Goal: Information Seeking & Learning: Check status

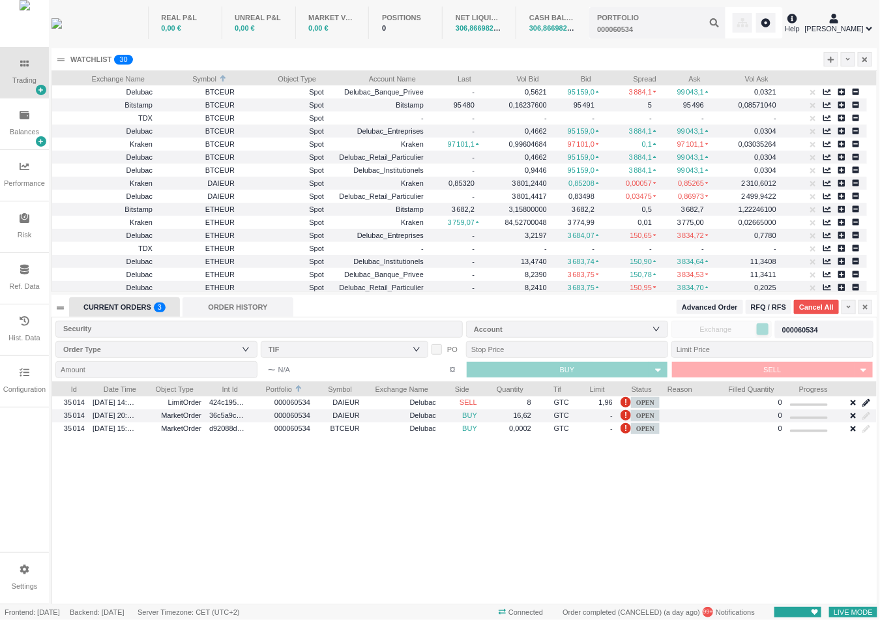
scroll to position [7, 7]
click at [260, 306] on div "ORDER HISTORY" at bounding box center [237, 307] width 111 height 20
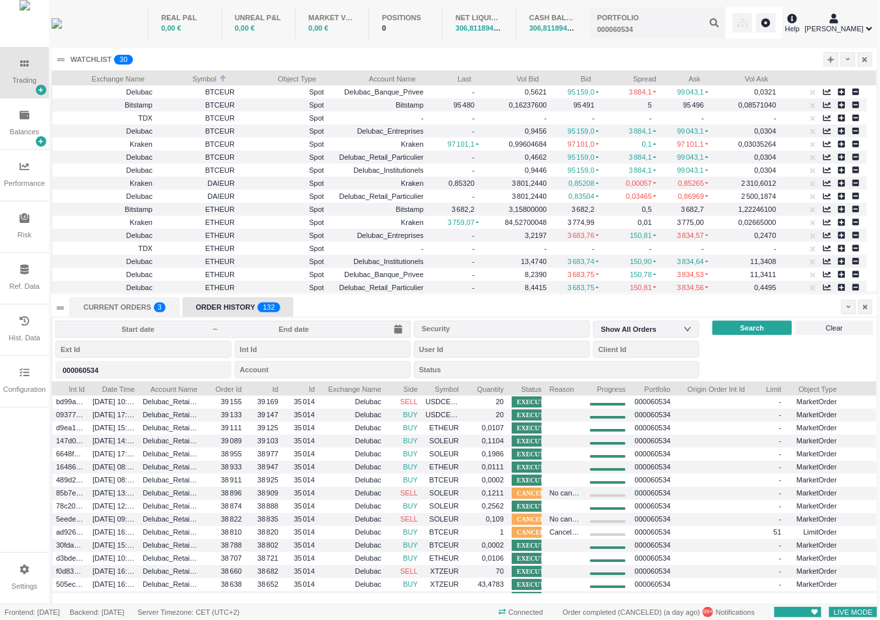
scroll to position [222, 824]
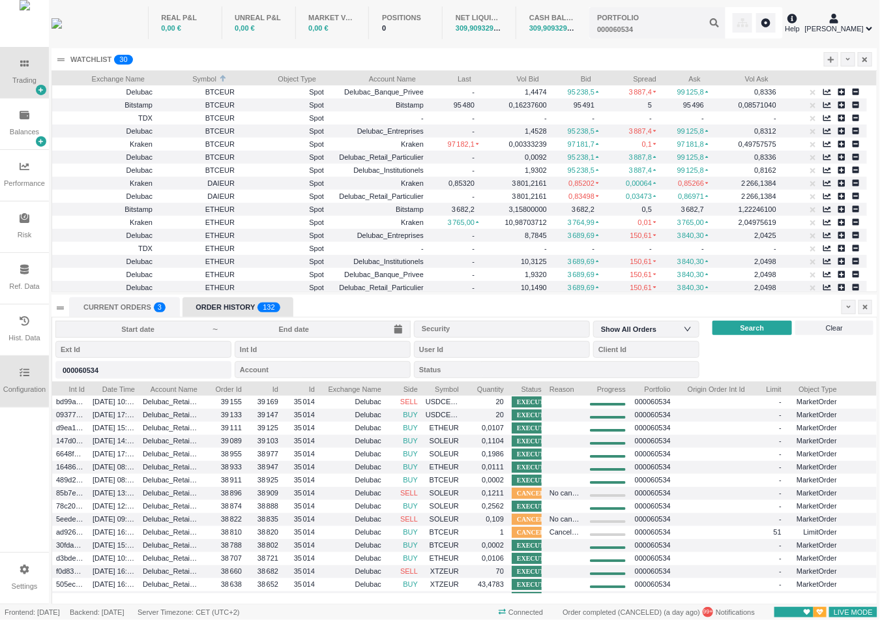
click at [33, 369] on div "Configuration" at bounding box center [24, 381] width 49 height 51
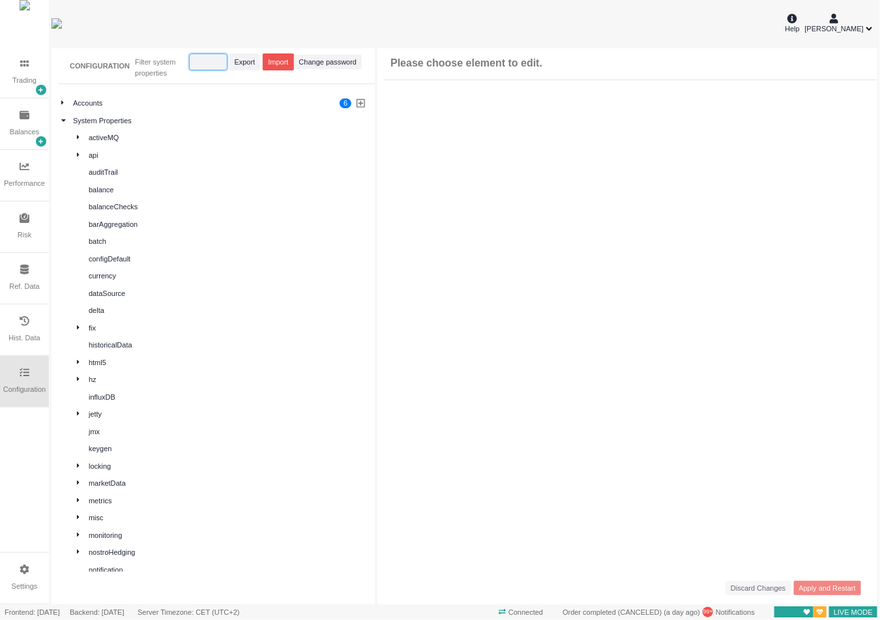
click at [212, 67] on input "string" at bounding box center [208, 61] width 38 height 17
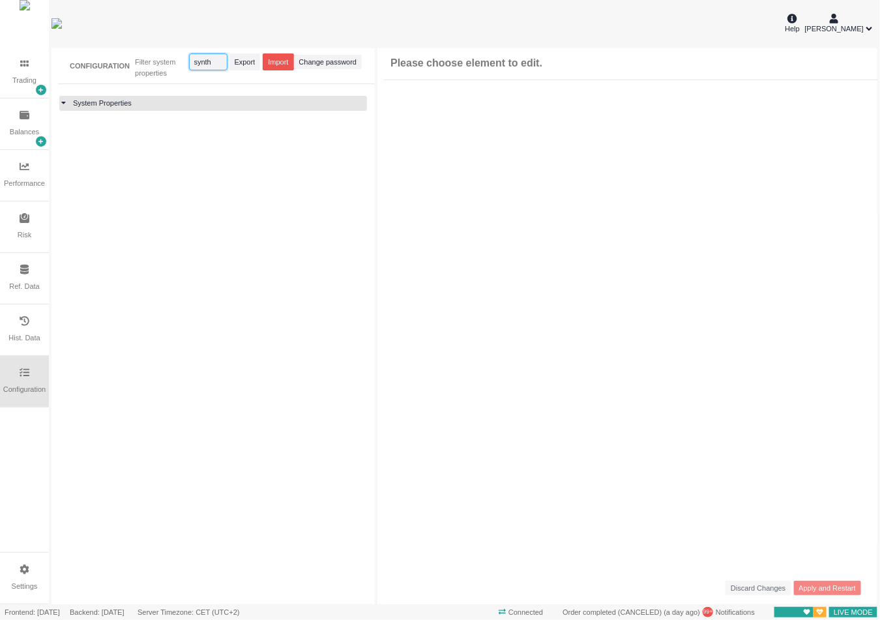
type input "synth"
click at [63, 105] on icon at bounding box center [63, 102] width 5 height 7
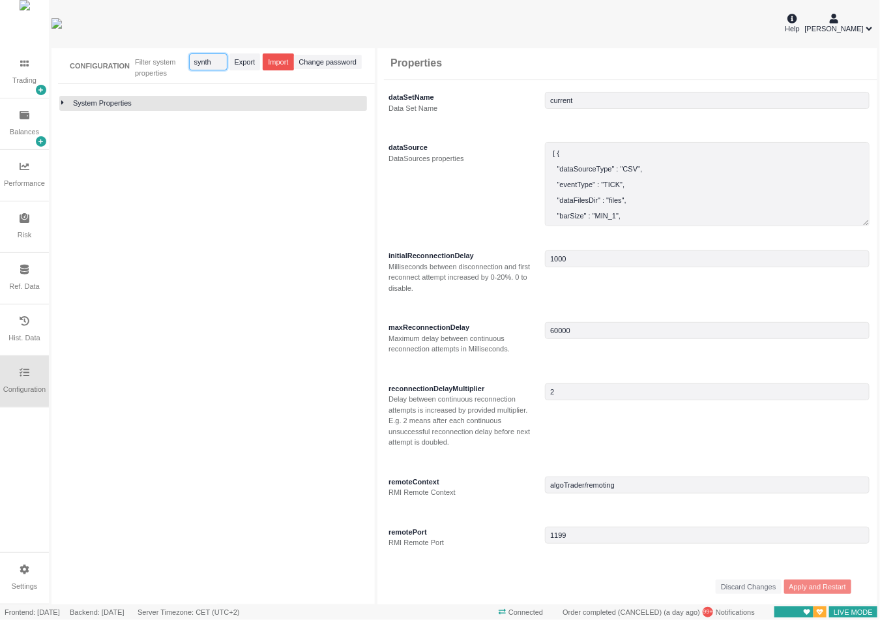
drag, startPoint x: 212, startPoint y: 61, endPoint x: 183, endPoint y: 66, distance: 29.0
click at [183, 66] on div "Filter system properties Export Import Change password" at bounding box center [248, 65] width 227 height 25
click at [63, 104] on icon at bounding box center [62, 102] width 3 height 7
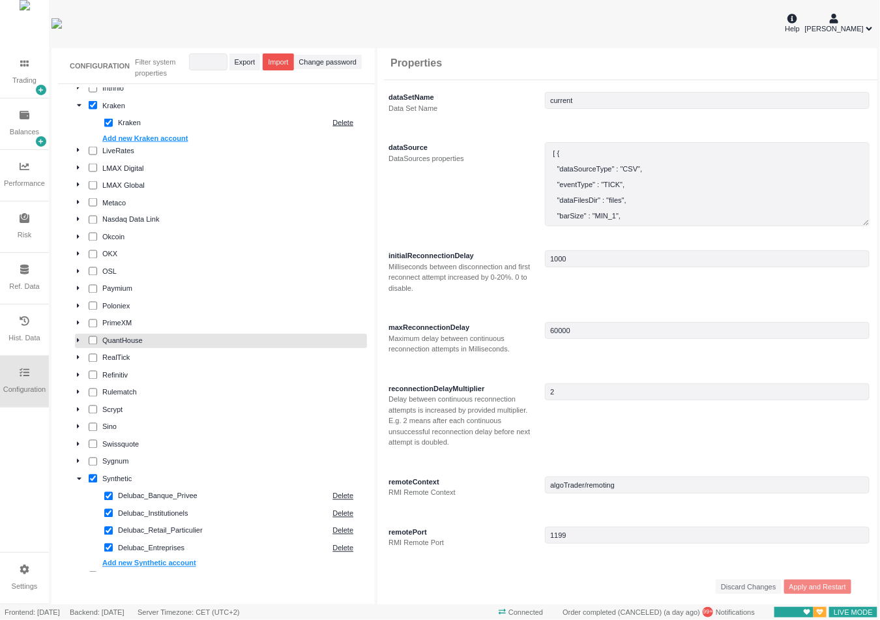
scroll to position [928, 0]
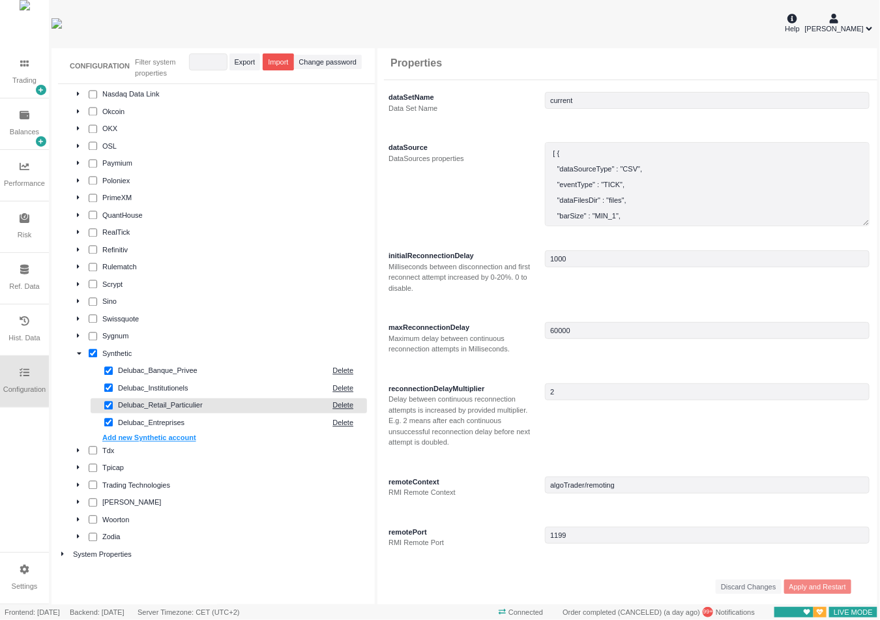
click at [169, 411] on div "Delubac_Retail_Particulier Delete" at bounding box center [229, 405] width 276 height 15
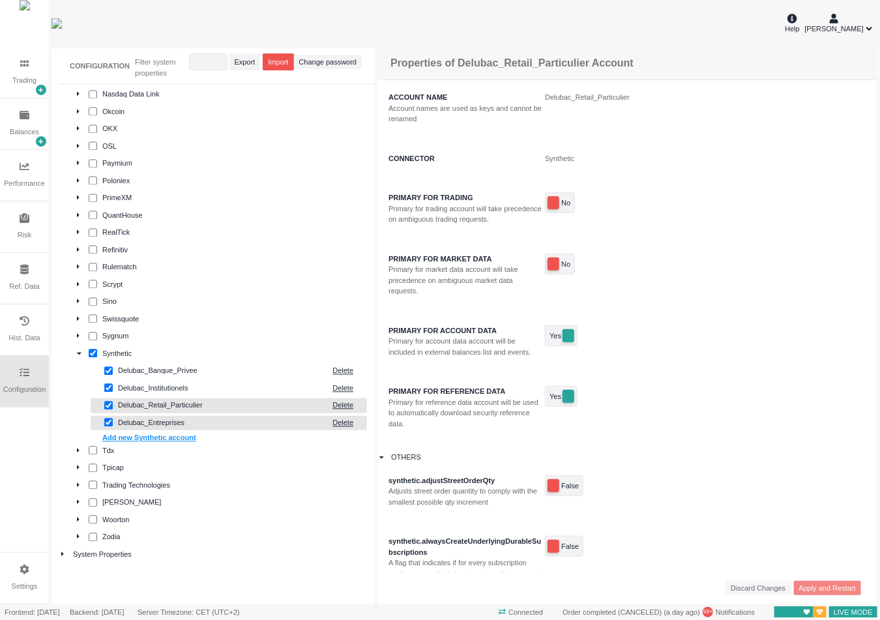
click at [162, 420] on div "Delubac_Entreprises" at bounding box center [222, 423] width 208 height 11
click at [157, 393] on div "Delubac_Institutionels Delete" at bounding box center [229, 388] width 276 height 15
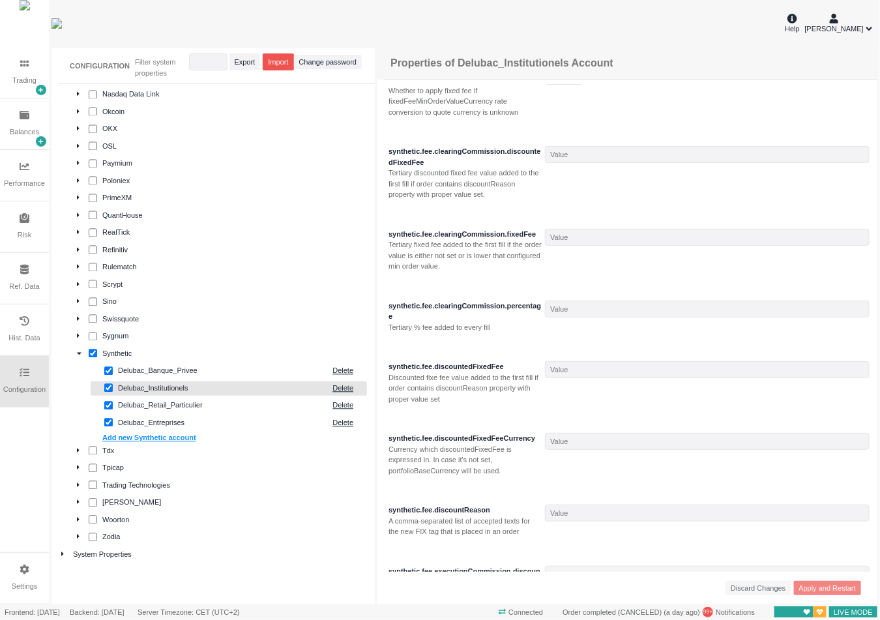
scroll to position [1158, 0]
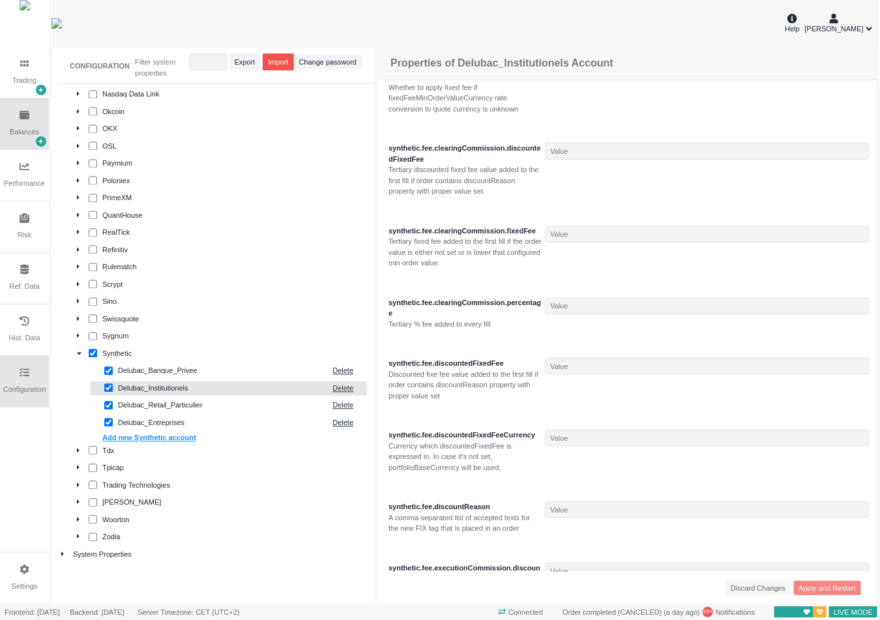
click at [7, 128] on div "Balances" at bounding box center [24, 123] width 49 height 51
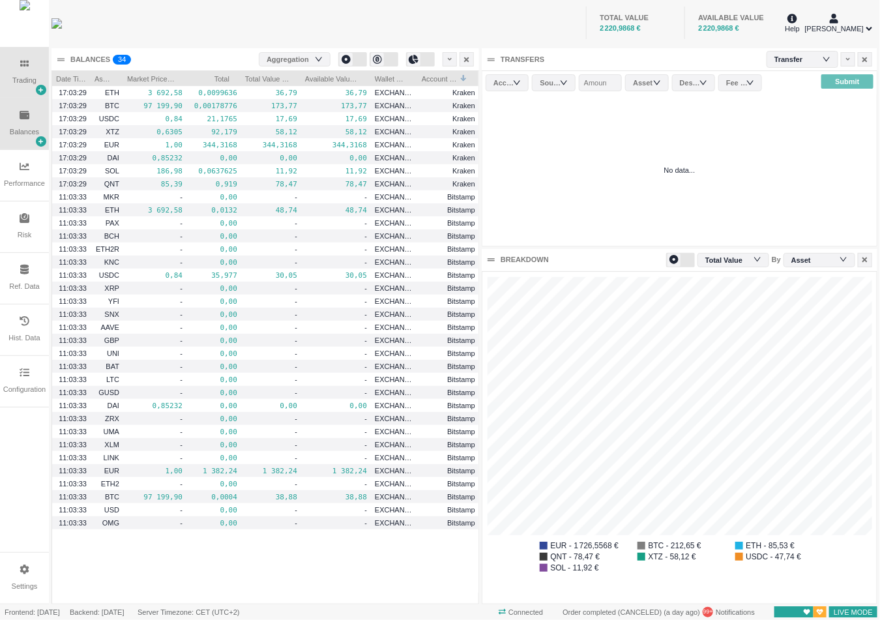
scroll to position [332, 394]
click at [25, 94] on div "Trading" at bounding box center [24, 72] width 49 height 51
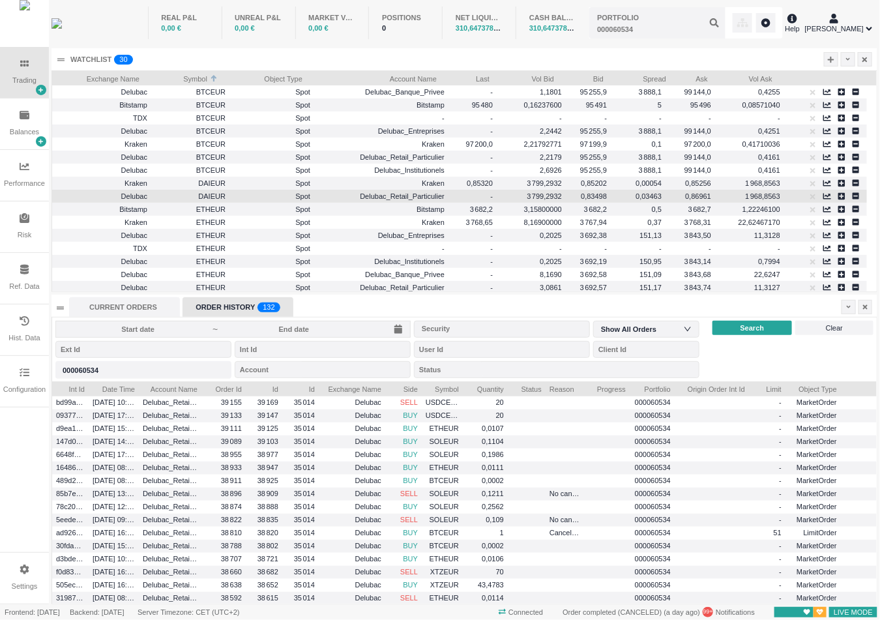
scroll to position [14, 161]
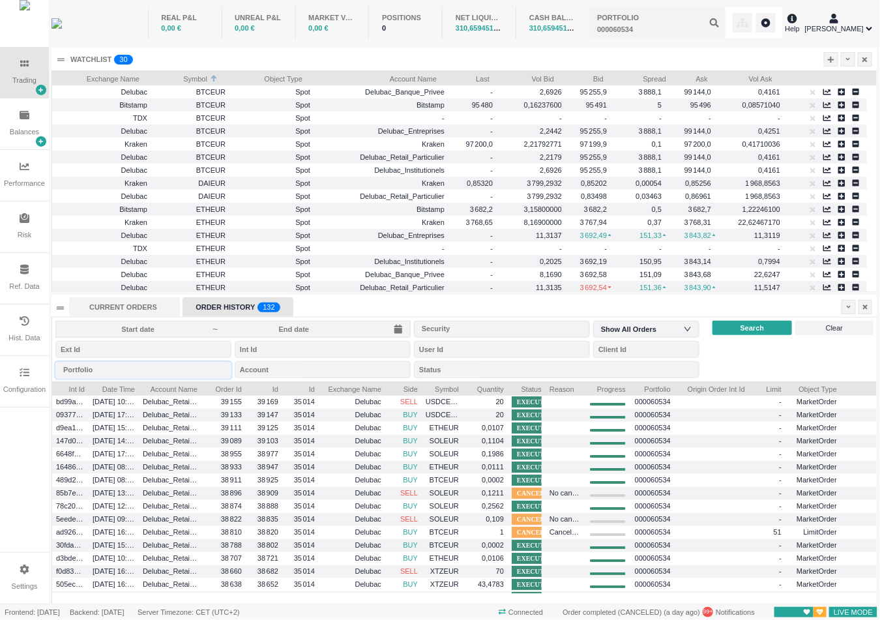
click at [164, 362] on input "text" at bounding box center [143, 370] width 176 height 17
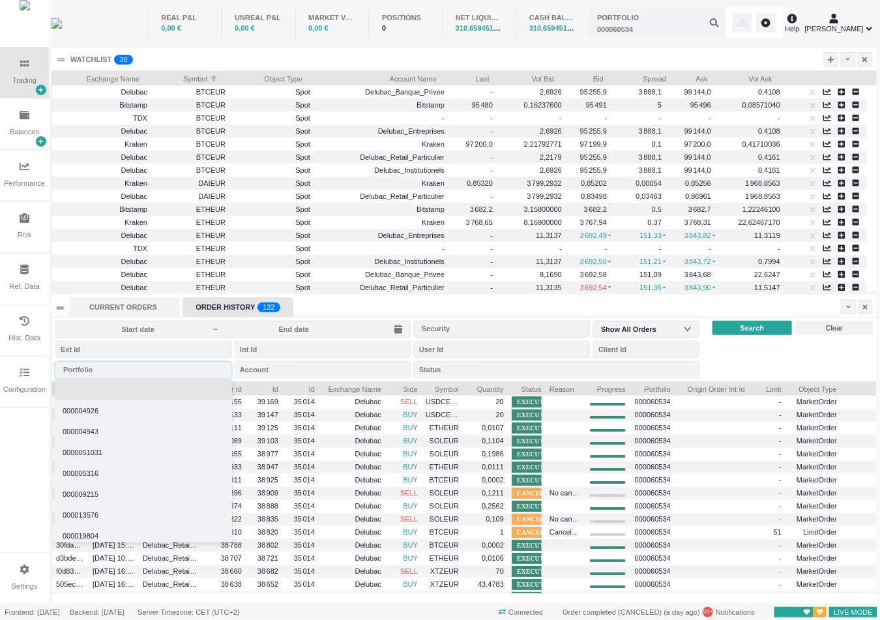
click at [167, 384] on li at bounding box center [143, 389] width 177 height 21
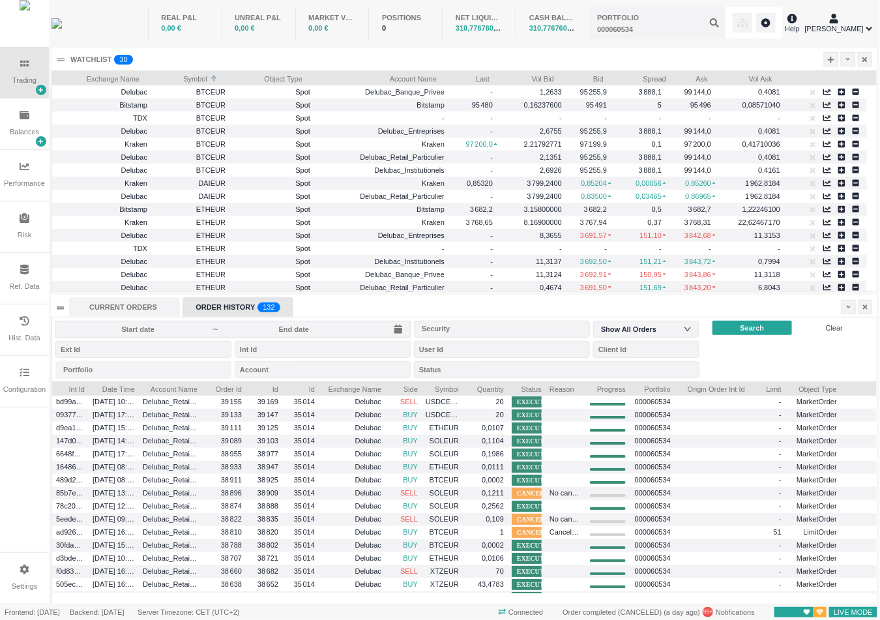
click at [836, 331] on span "Clear" at bounding box center [834, 328] width 17 height 11
type input "000060534"
click at [836, 331] on span "Clear" at bounding box center [834, 328] width 17 height 11
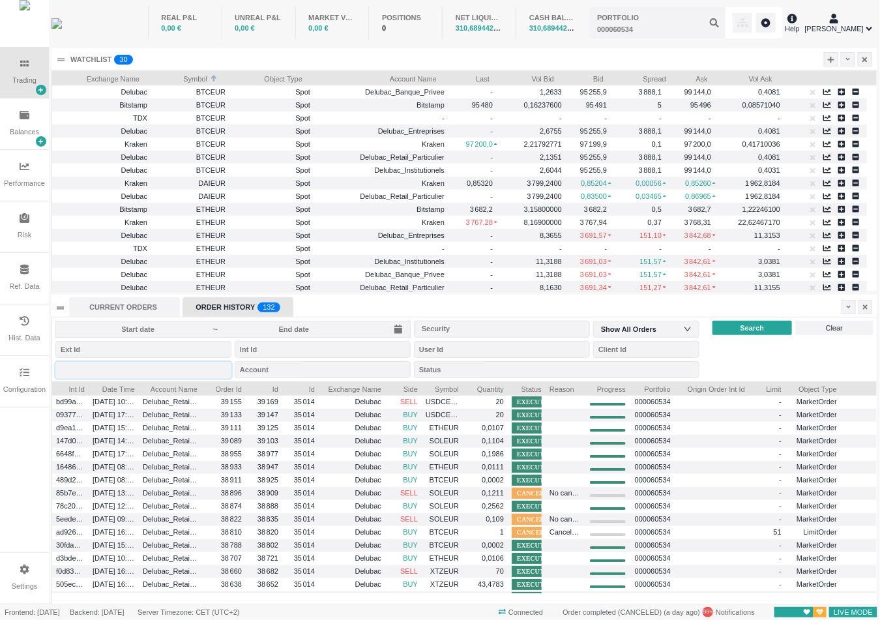
click at [132, 374] on div "Portfolio 000060534" at bounding box center [143, 369] width 176 height 17
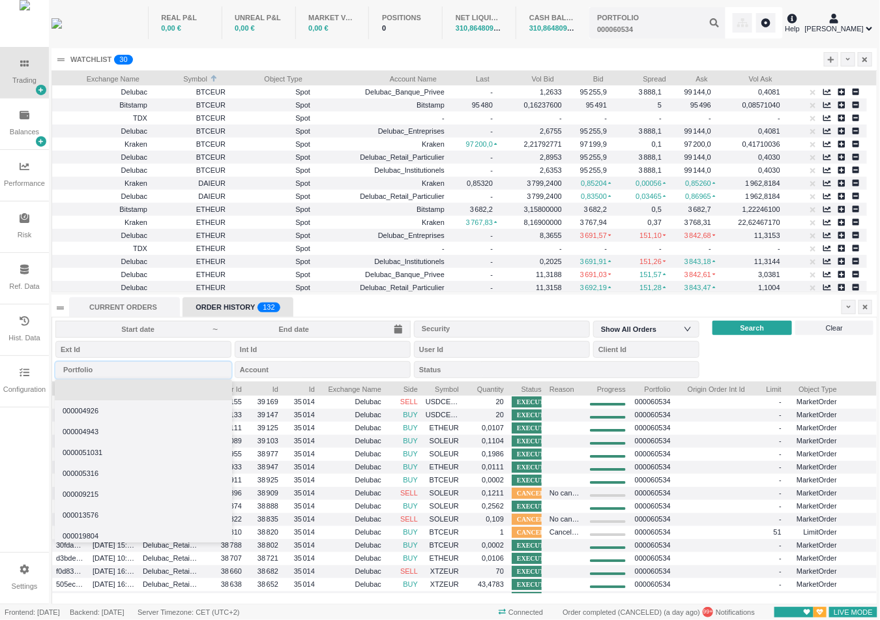
click at [145, 362] on input "text" at bounding box center [143, 370] width 176 height 17
type input "000060534"
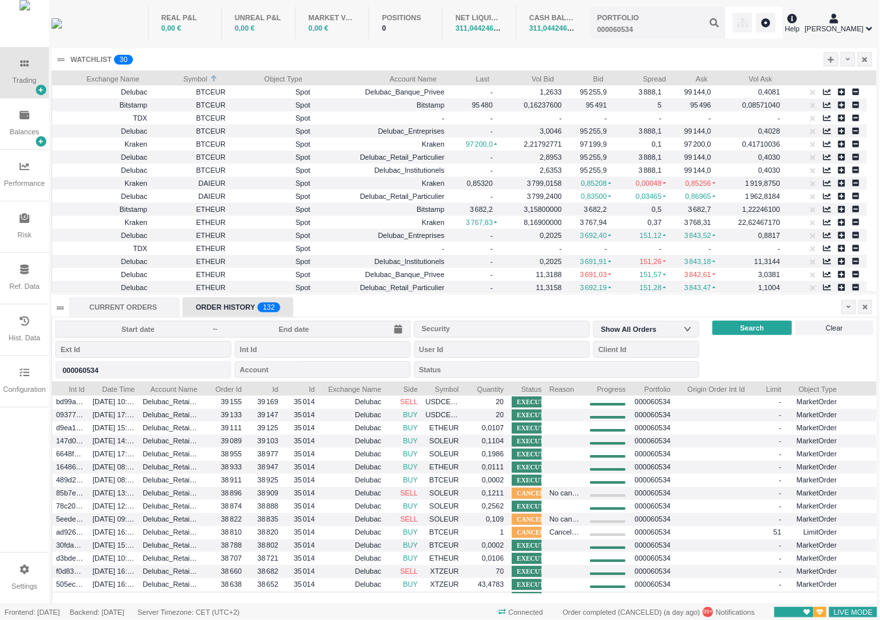
click at [787, 368] on div "~ Security Show All Orders Portfolio 000060534 000060534 Account Status Search …" at bounding box center [464, 349] width 824 height 64
click at [252, 304] on div "ORDER HISTORY 0 1 2 3 4 5 6 7 8 9 0 1 2 3 4 5 6 7 8 9 0 1 2 3 4 5 6 7 8 9 0 1 2…" at bounding box center [237, 307] width 111 height 20
click at [136, 304] on div "CURRENT ORDERS" at bounding box center [124, 307] width 111 height 20
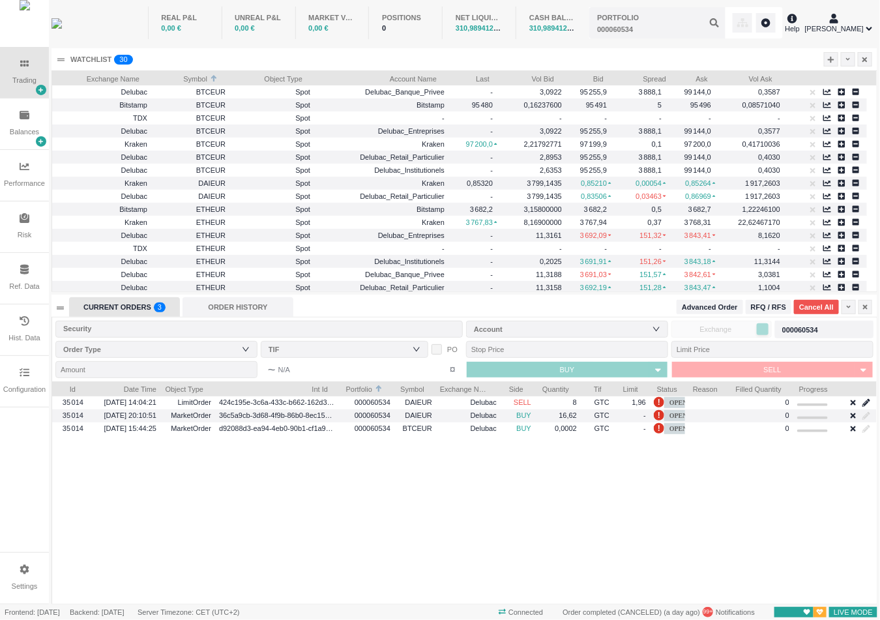
scroll to position [222, 824]
click at [136, 304] on div "CURRENT ORDERS 0 1 2 3 4 5 6 7 8 9 0 1 2 3 4 5 6 7 8 9 0 1 2 3 4 5 6 7 8 9" at bounding box center [124, 307] width 111 height 20
click at [236, 310] on div "ORDER HISTORY" at bounding box center [237, 307] width 111 height 20
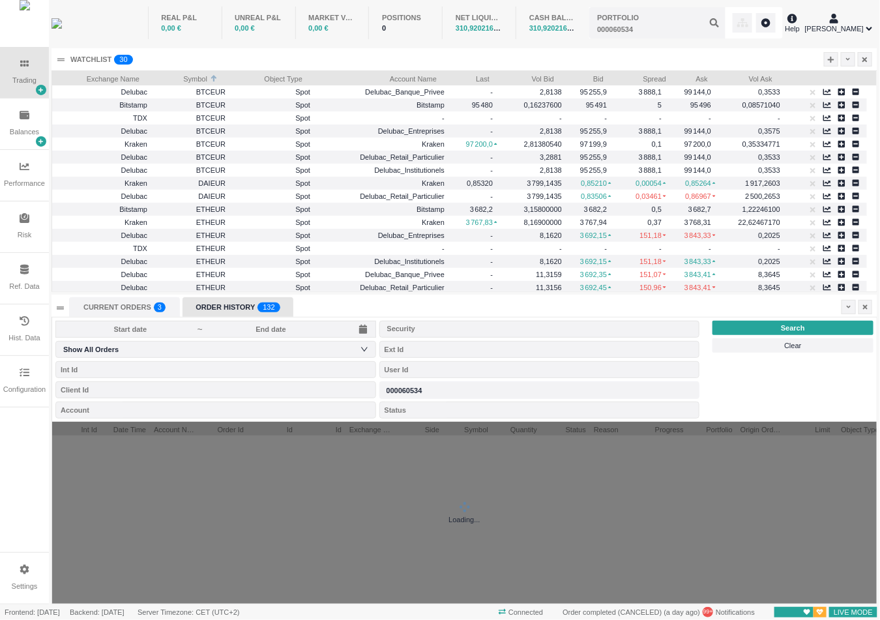
scroll to position [14, 161]
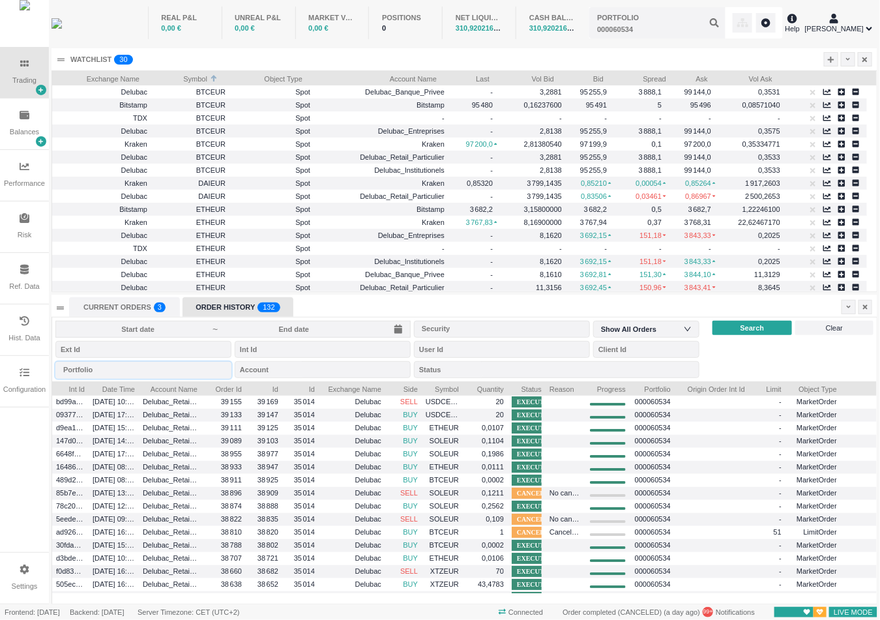
click at [128, 366] on div "Portfolio" at bounding box center [143, 369] width 176 height 17
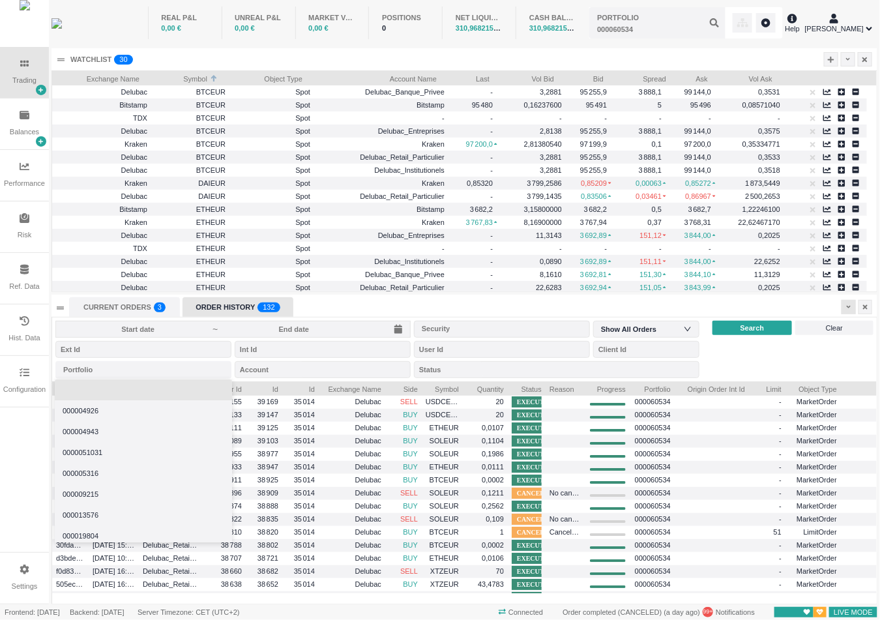
type input "000060534"
click at [852, 307] on div at bounding box center [848, 307] width 14 height 14
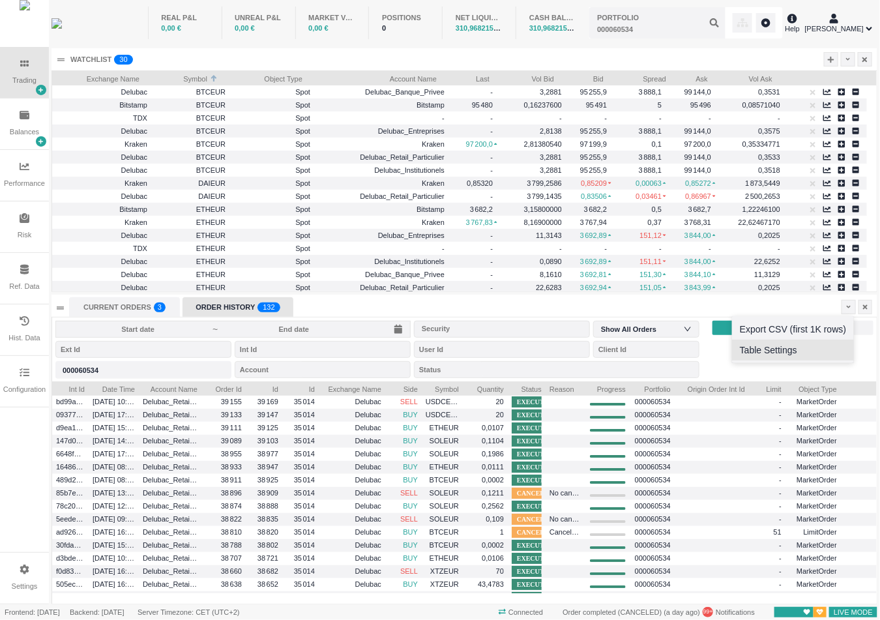
click at [798, 349] on li "Table Settings" at bounding box center [793, 349] width 122 height 21
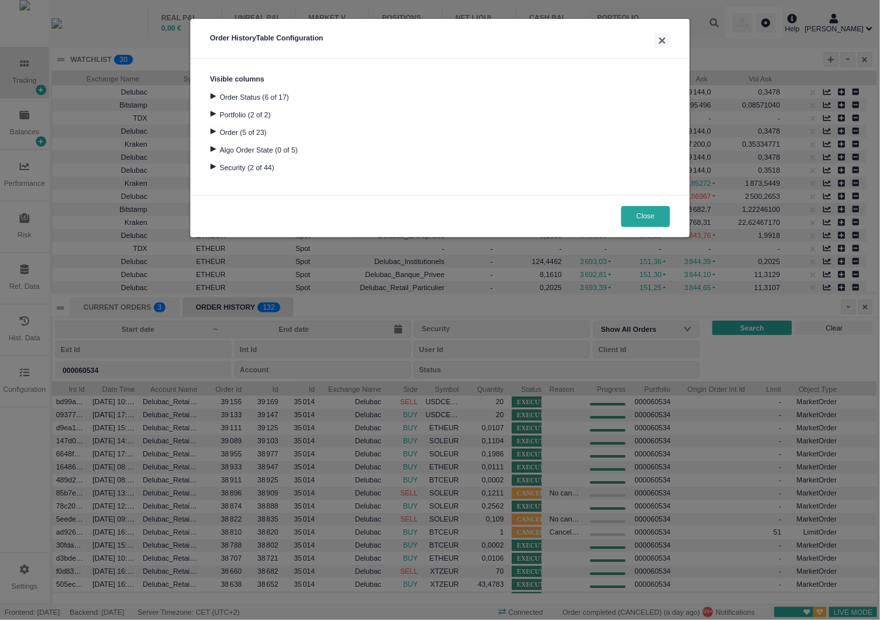
click at [212, 93] on div at bounding box center [213, 96] width 18 height 6
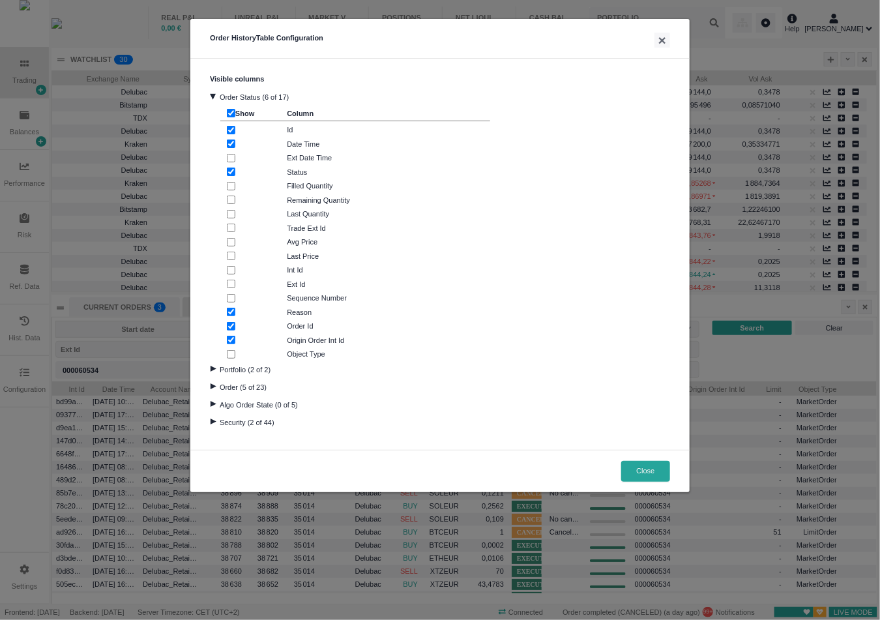
click at [216, 368] on div at bounding box center [213, 369] width 18 height 6
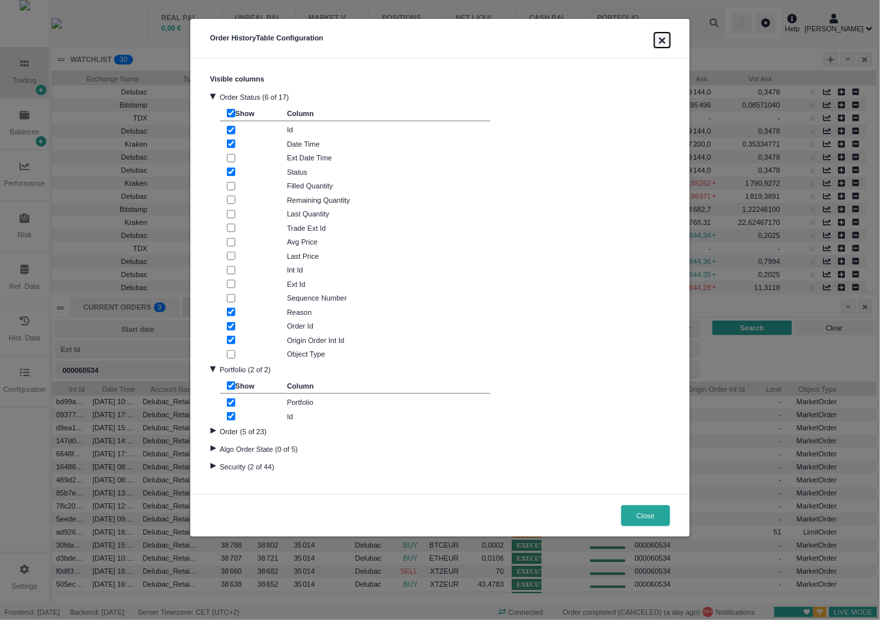
click at [660, 43] on button "×" at bounding box center [662, 40] width 16 height 15
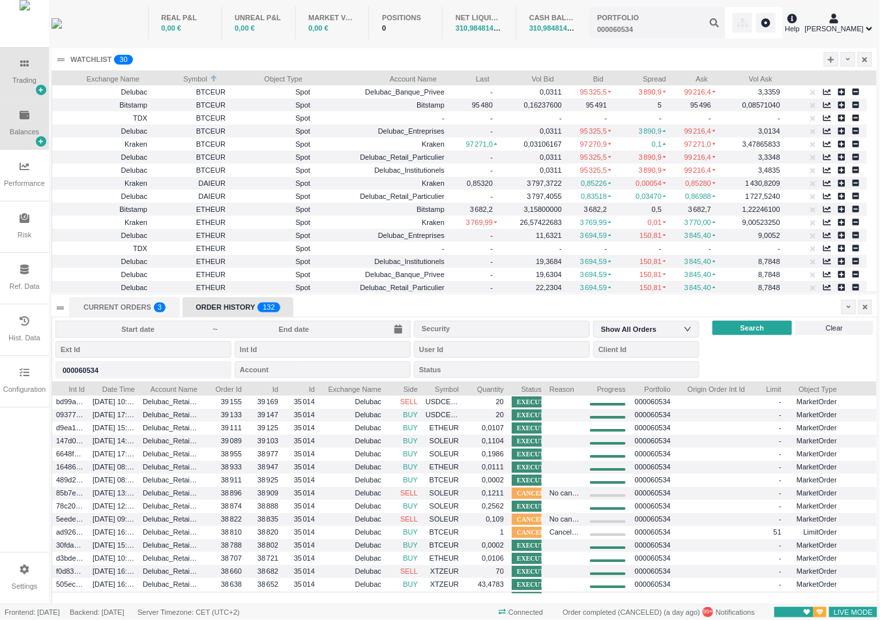
click at [27, 115] on icon at bounding box center [25, 115] width 10 height 8
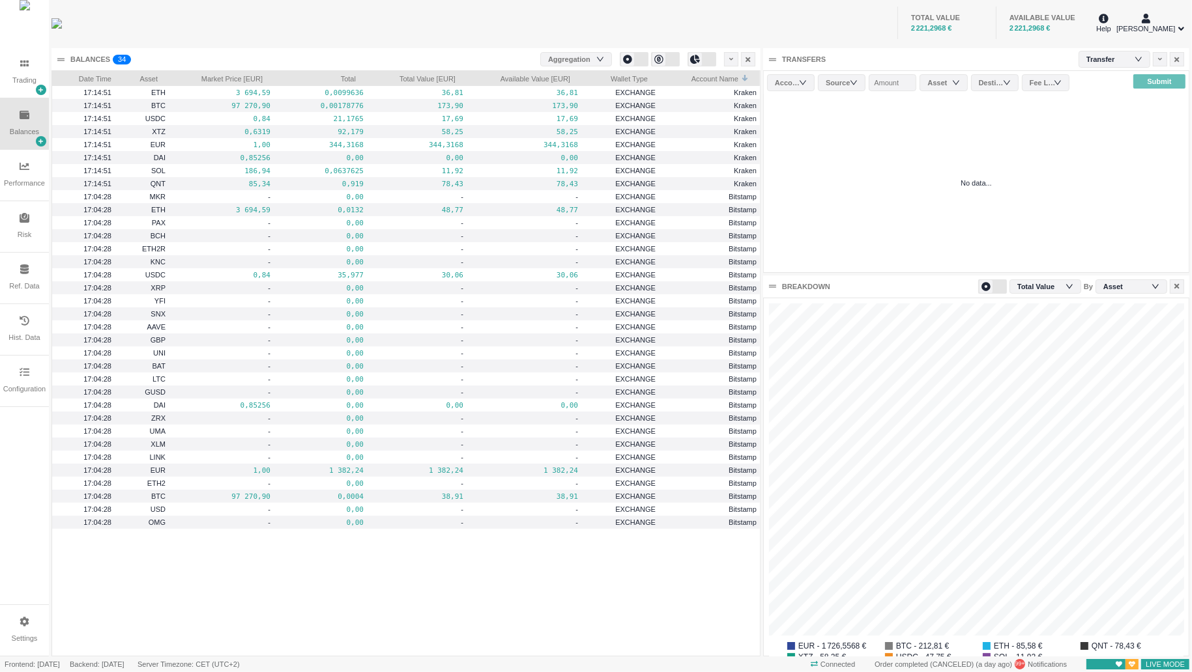
scroll to position [0, 0]
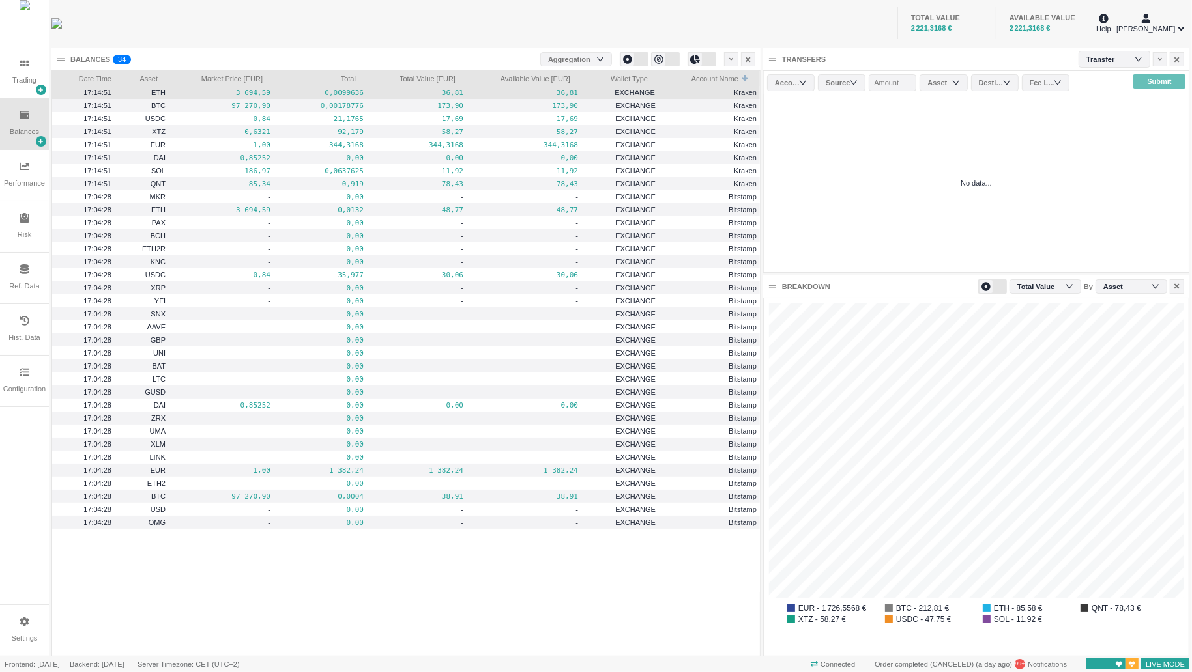
click at [616, 98] on span "EXCHANGE" at bounding box center [620, 92] width 68 height 15
click at [807, 80] on div "Account" at bounding box center [791, 82] width 48 height 17
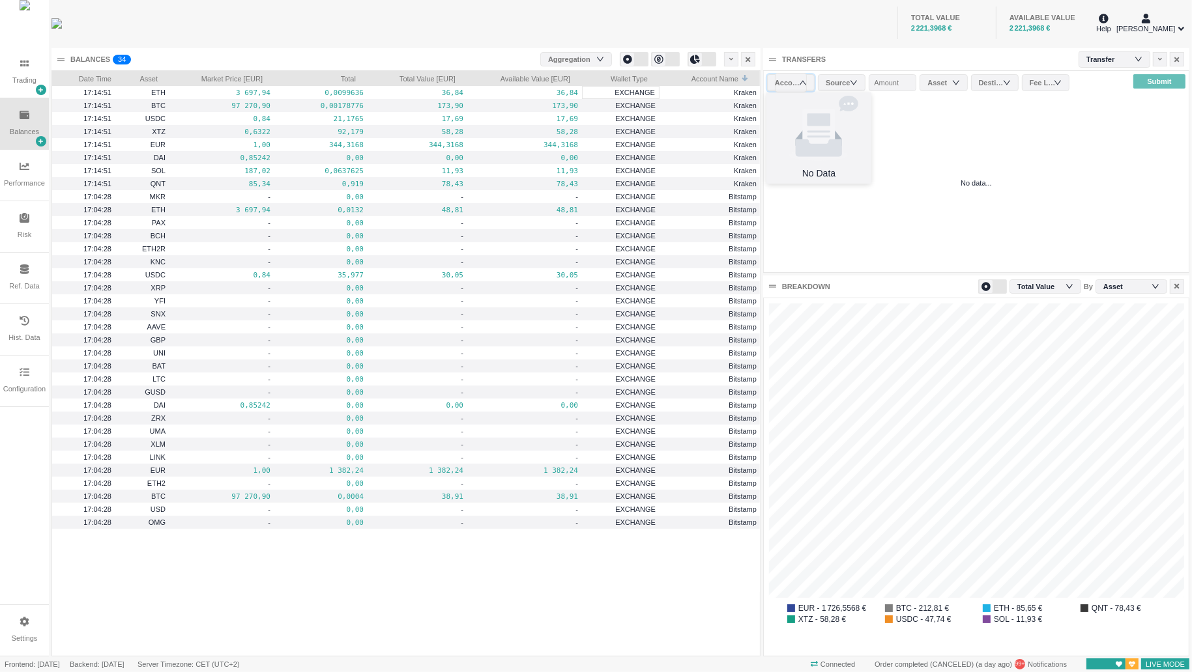
click at [807, 80] on div "Account" at bounding box center [791, 82] width 48 height 17
click at [879, 125] on div "No data..." at bounding box center [976, 183] width 425 height 178
click at [729, 58] on icon at bounding box center [731, 59] width 5 height 7
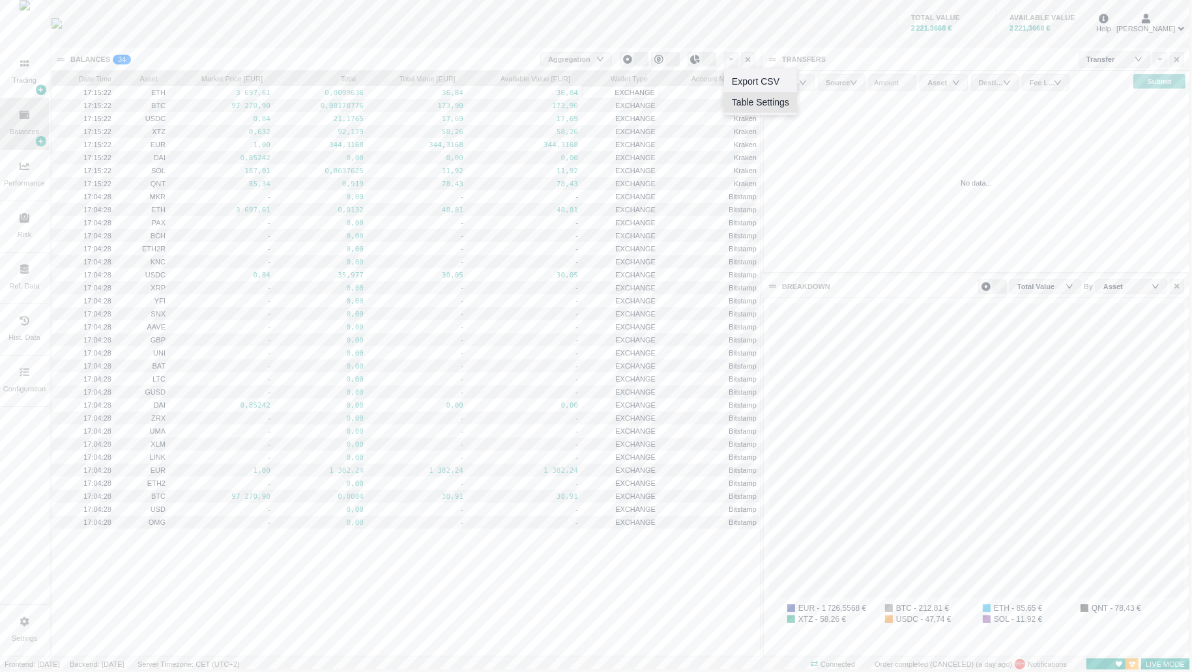
click at [760, 107] on li "Table Settings" at bounding box center [760, 102] width 73 height 21
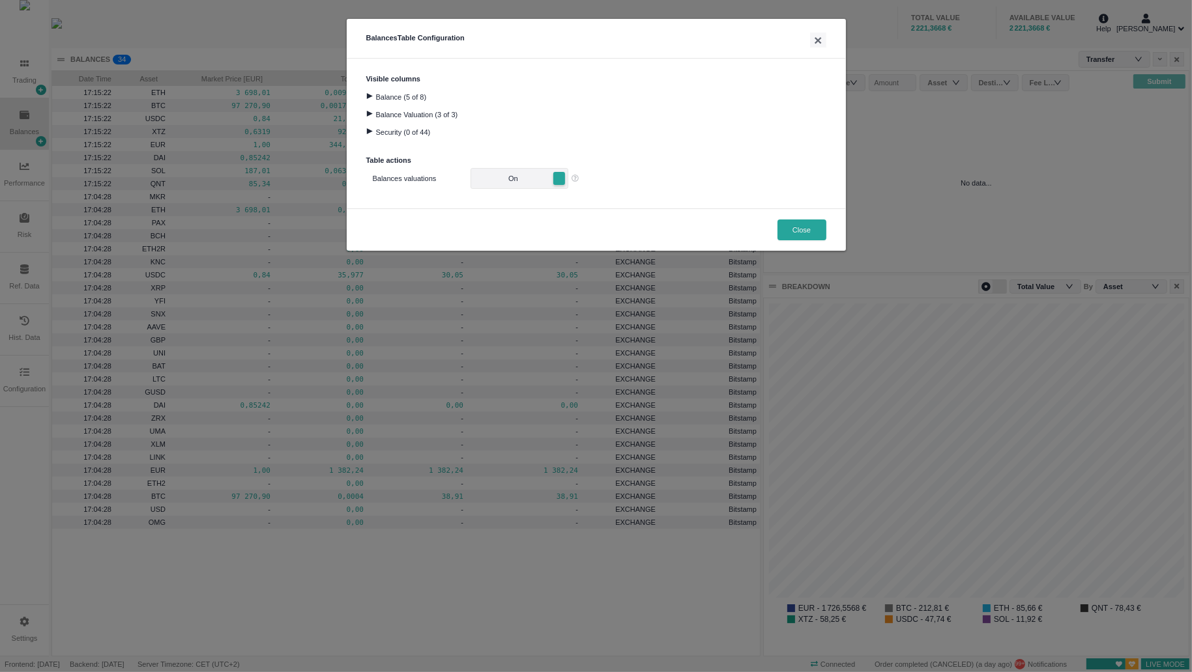
click at [374, 112] on div at bounding box center [369, 114] width 18 height 6
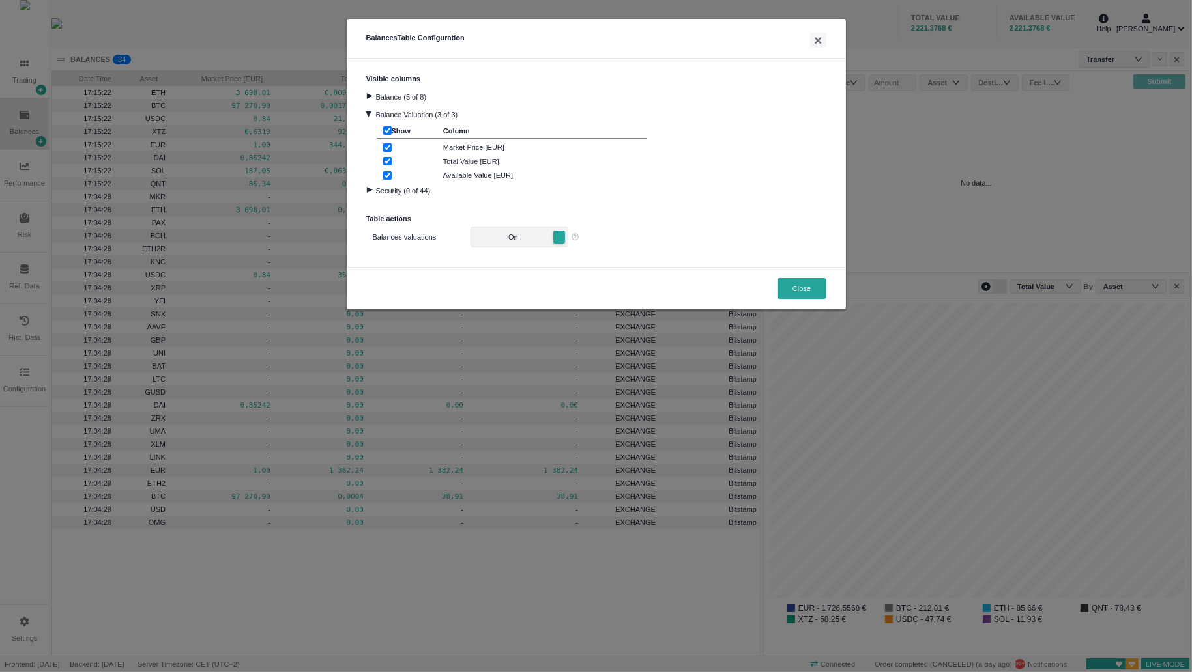
click at [373, 96] on div at bounding box center [369, 96] width 18 height 6
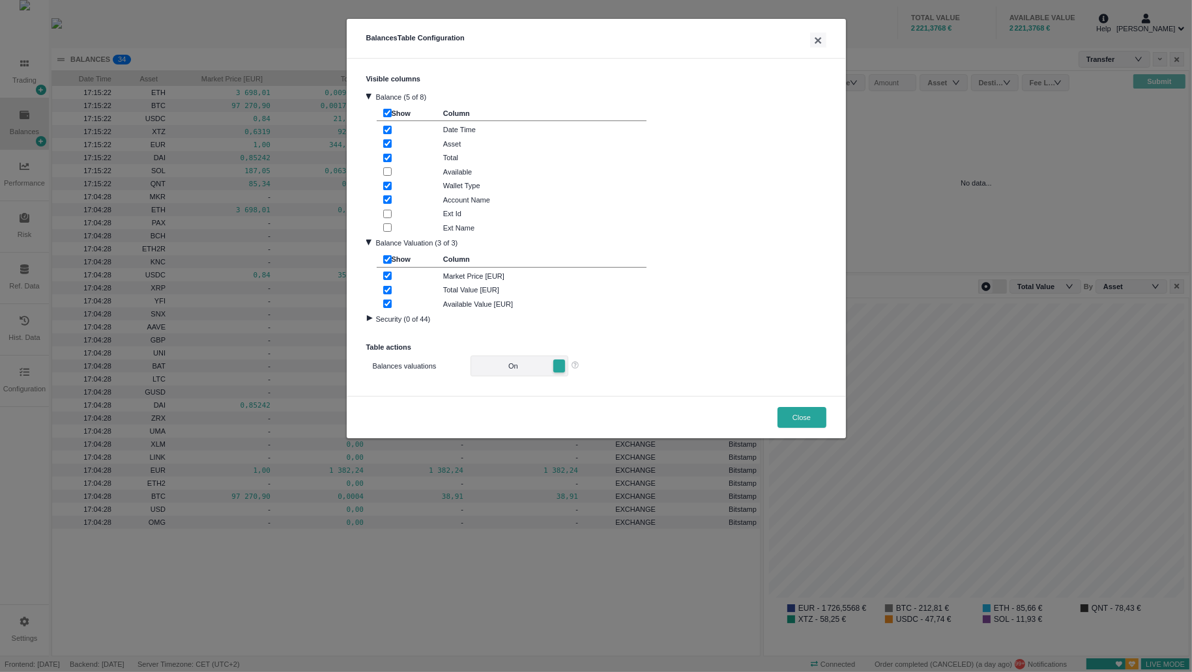
click at [370, 318] on div at bounding box center [369, 318] width 18 height 6
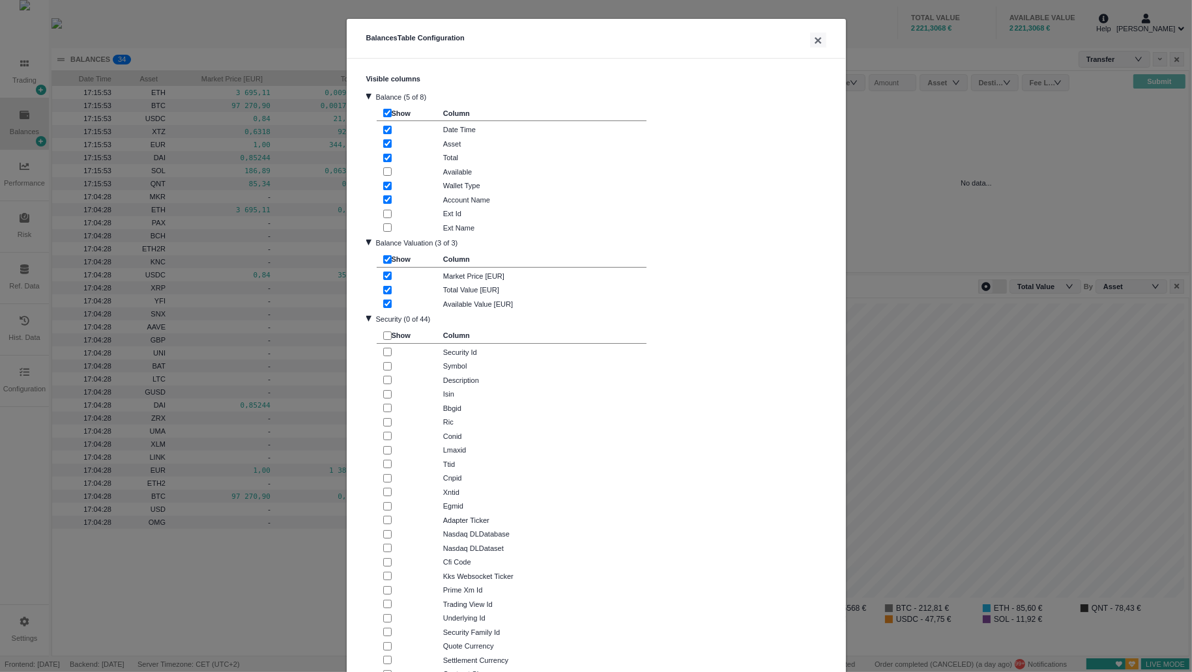
click at [366, 95] on div at bounding box center [369, 96] width 6 height 18
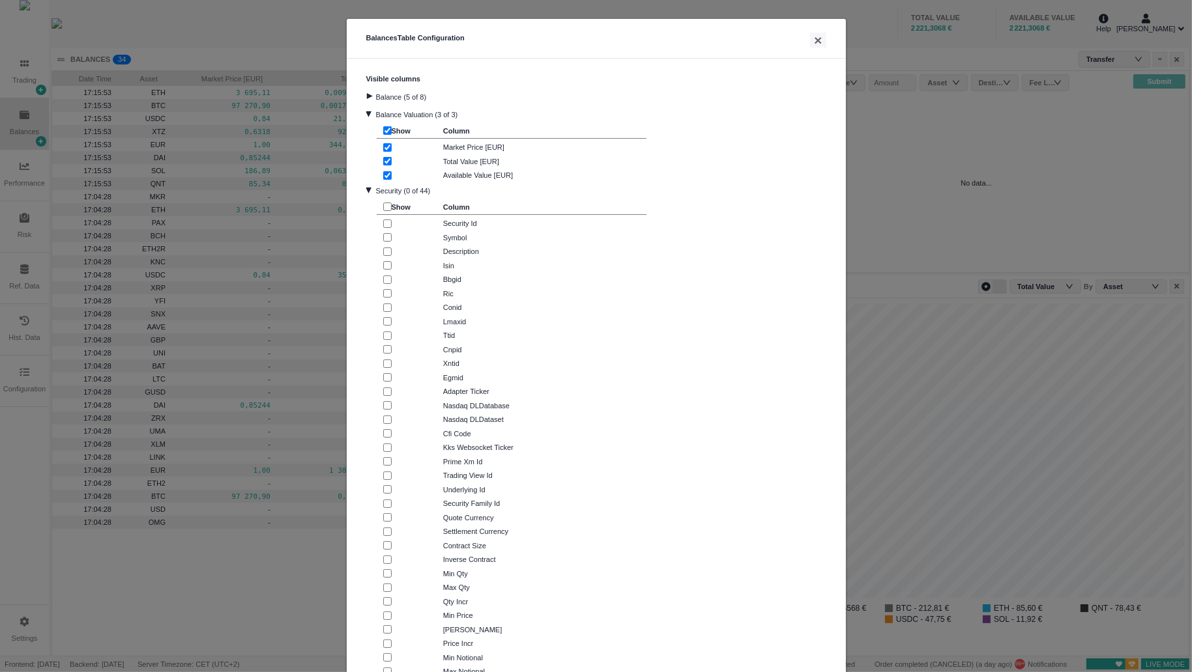
click at [366, 115] on div at bounding box center [369, 114] width 6 height 18
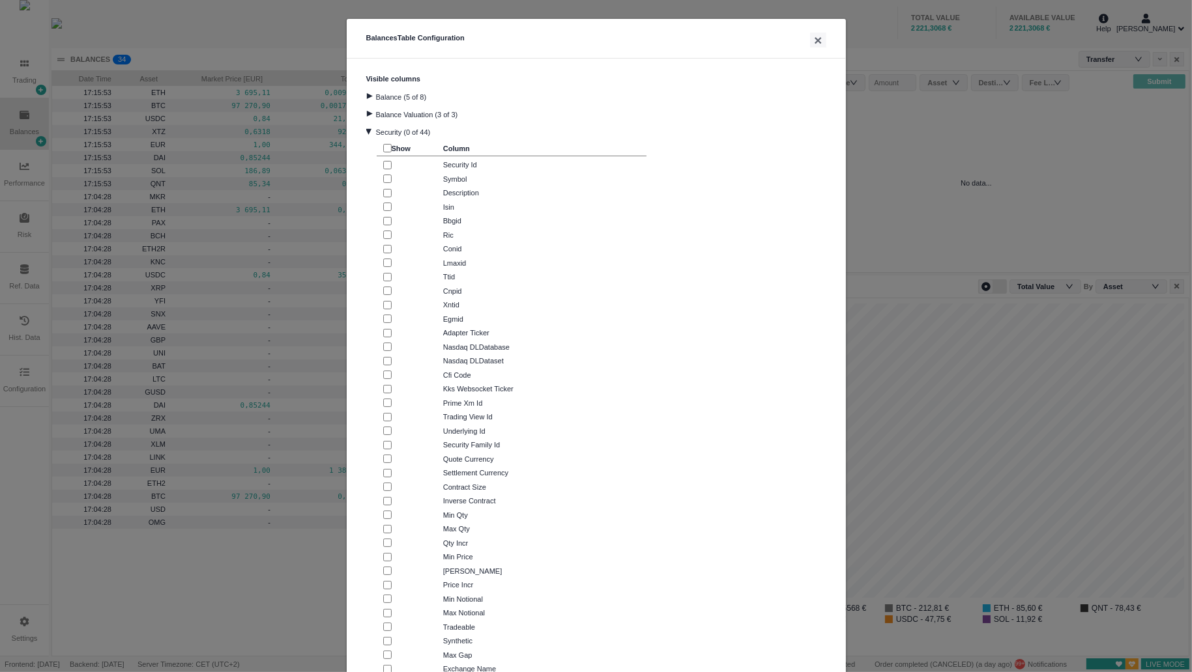
click at [366, 130] on div at bounding box center [369, 132] width 6 height 18
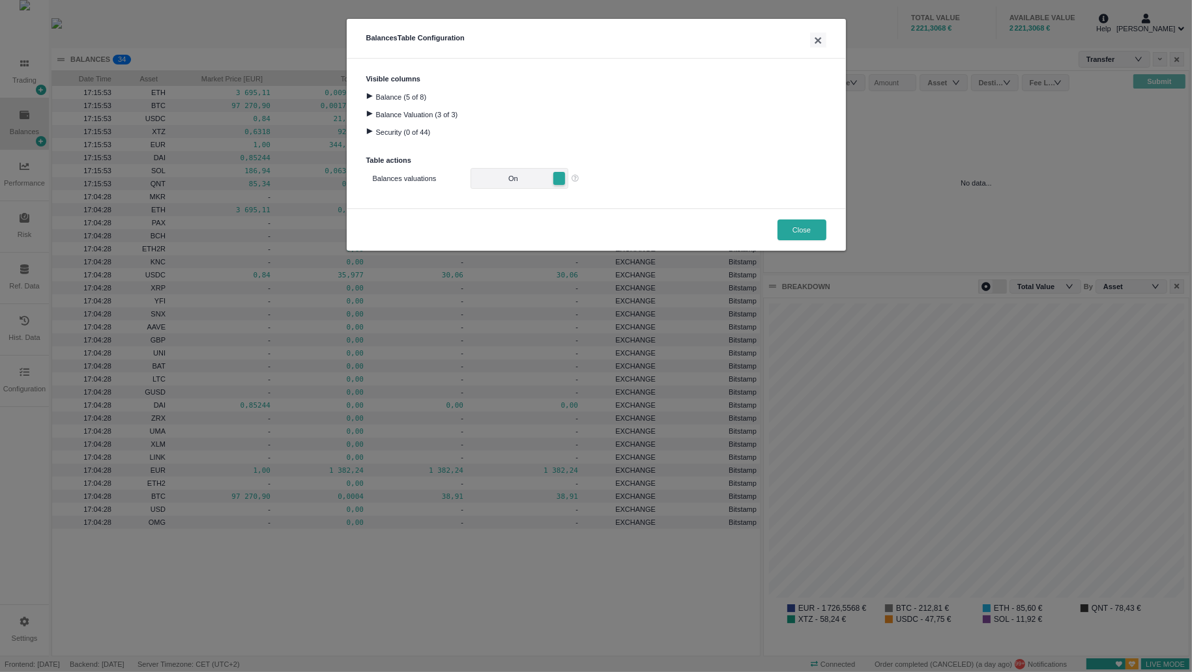
click at [701, 203] on div "Visible columns Balance (5 of 8) Balance Valuation (3 of 3) Security (0 of 44) …" at bounding box center [596, 134] width 499 height 150
click at [824, 43] on button "×" at bounding box center [818, 40] width 16 height 15
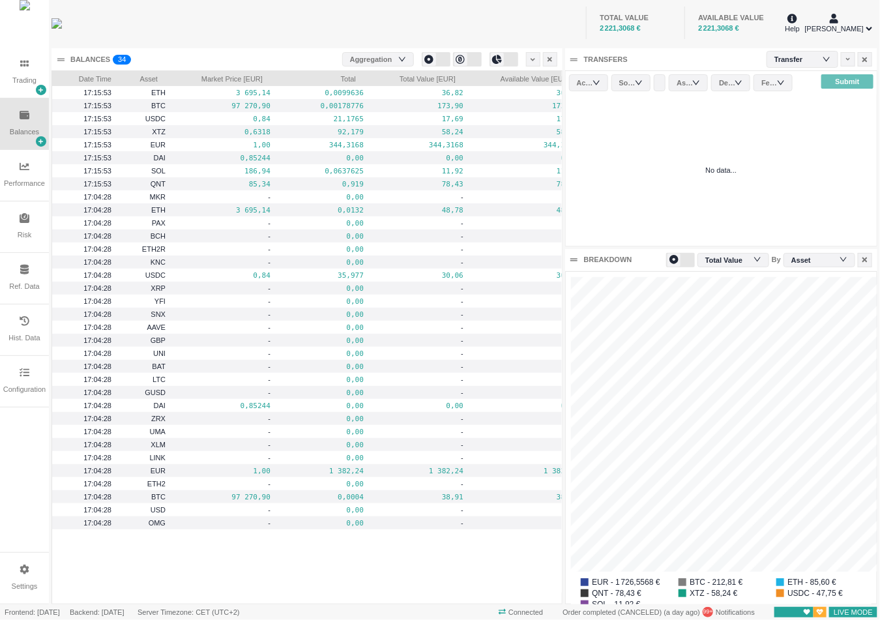
scroll to position [7, 6]
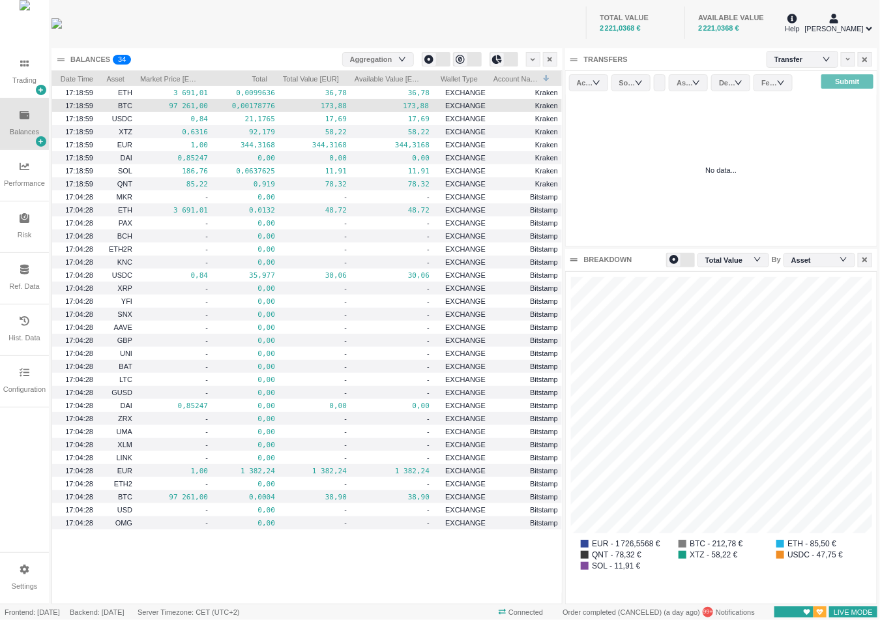
click at [394, 111] on pre "173,88" at bounding box center [392, 105] width 74 height 15
click at [541, 105] on span "Kraken" at bounding box center [545, 106] width 23 height 8
click at [480, 104] on span "EXCHANGE" at bounding box center [465, 106] width 40 height 8
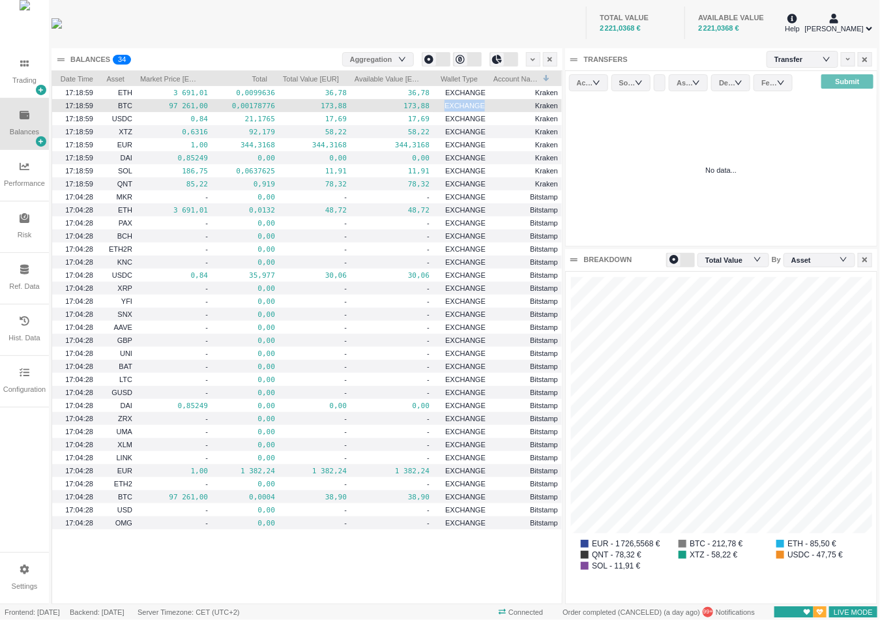
click at [480, 104] on span "EXCHANGE" at bounding box center [464, 106] width 40 height 8
click at [26, 368] on div "Configuration" at bounding box center [24, 381] width 49 height 51
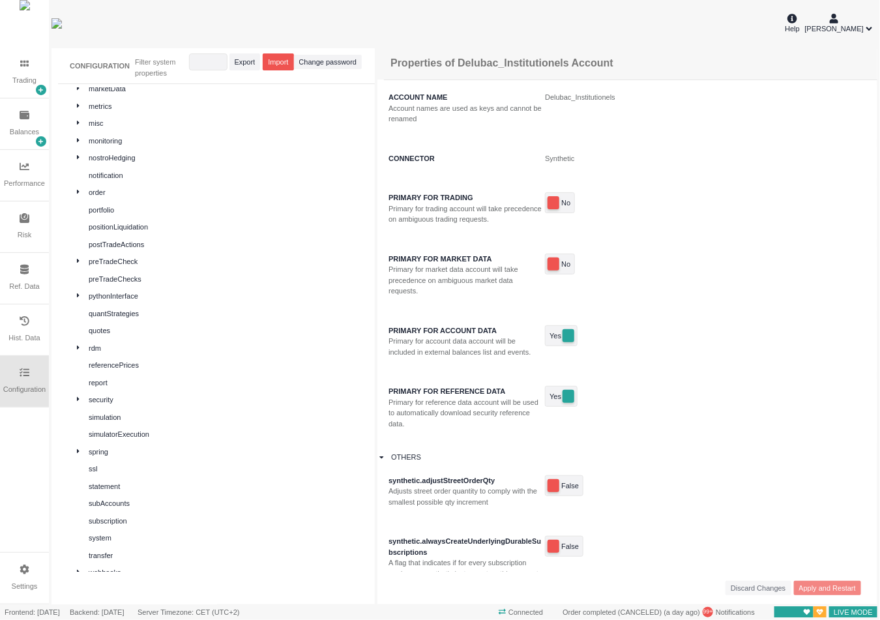
scroll to position [412, 0]
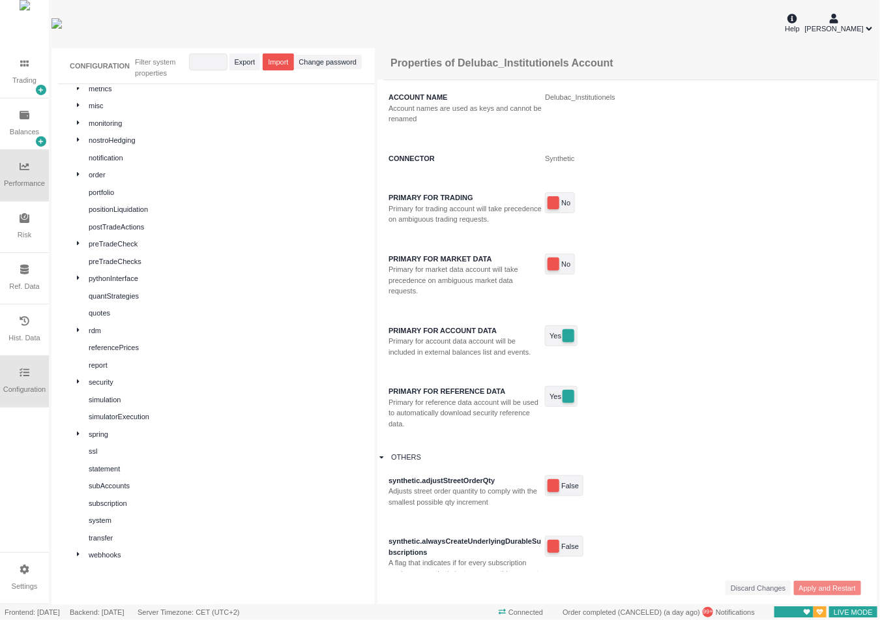
click at [27, 183] on div "Performance" at bounding box center [24, 183] width 41 height 11
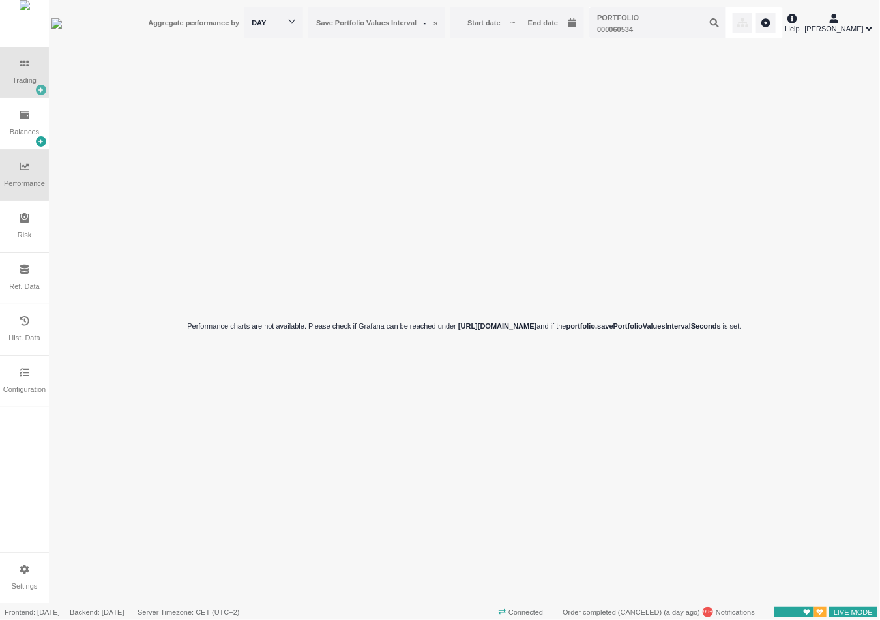
click at [43, 91] on icon at bounding box center [40, 89] width 5 height 5
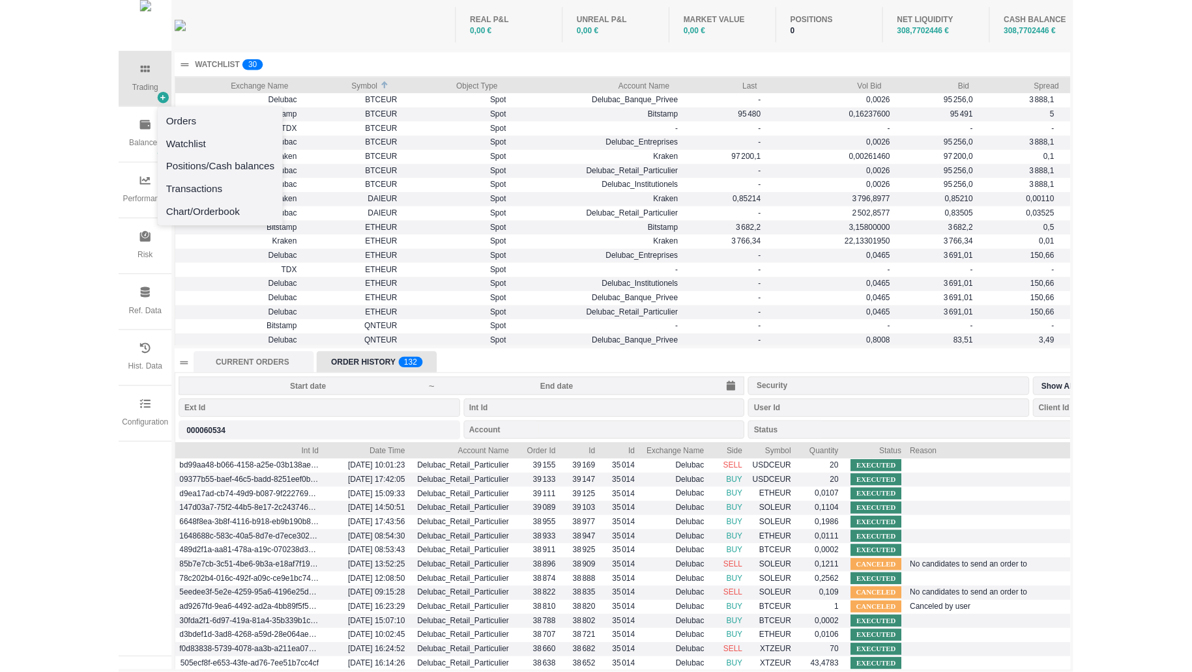
scroll to position [249, 1136]
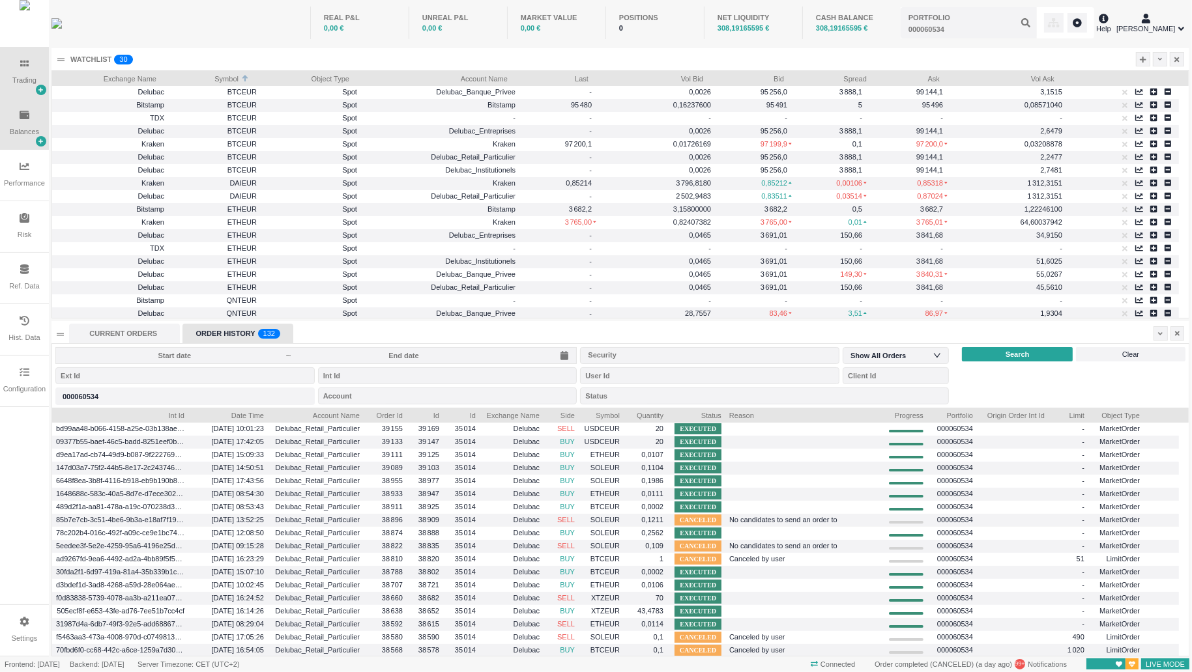
click at [17, 120] on div "Balances" at bounding box center [24, 123] width 49 height 51
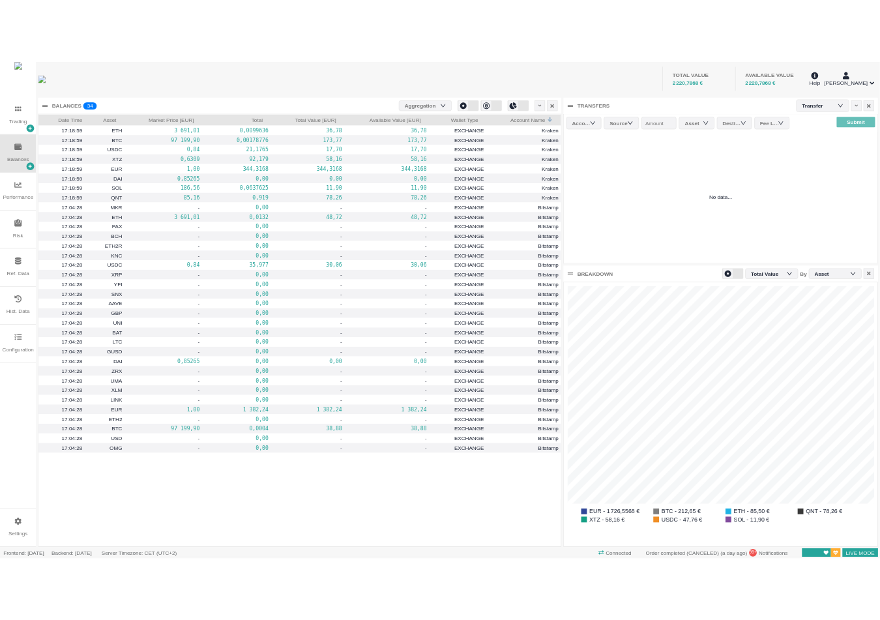
scroll to position [358, 425]
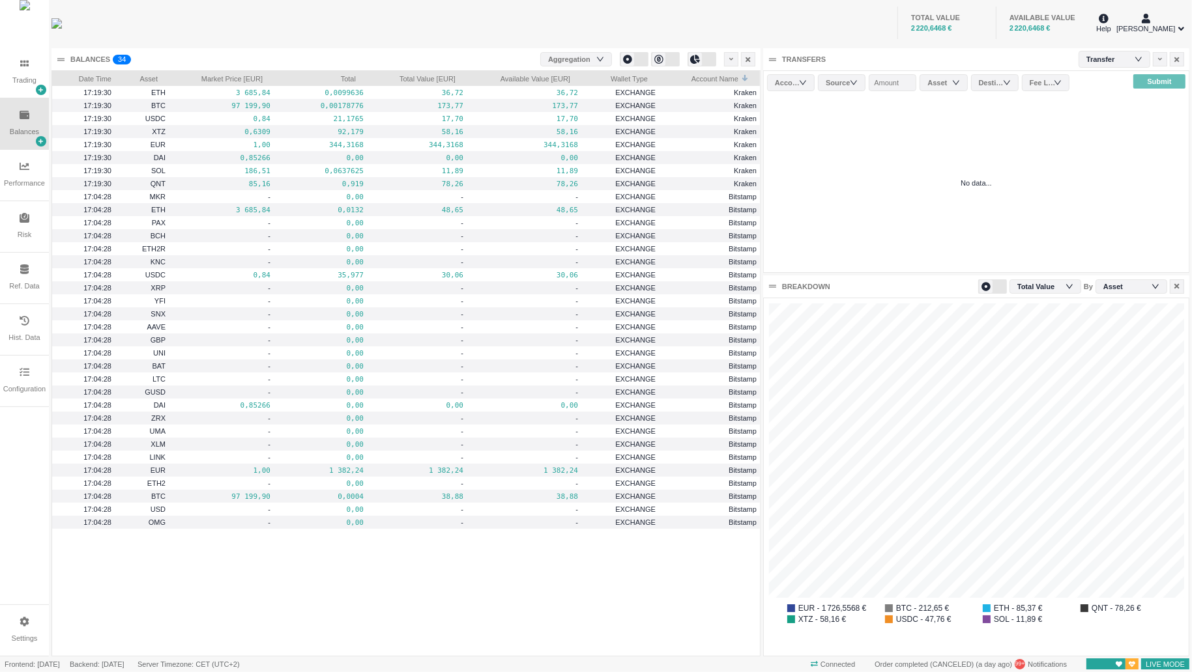
click at [45, 144] on div at bounding box center [41, 141] width 10 height 10
click at [727, 15] on div "TOTAL VALUE 2 220,6168 € AVAILABLE VALUE 2 220,6168 €" at bounding box center [624, 23] width 939 height 46
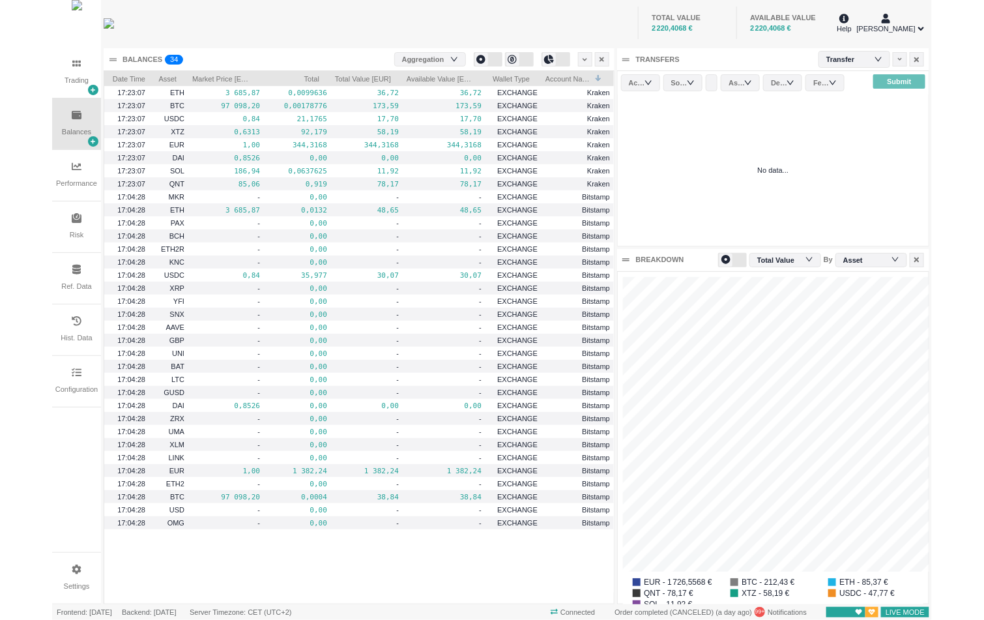
scroll to position [7, 6]
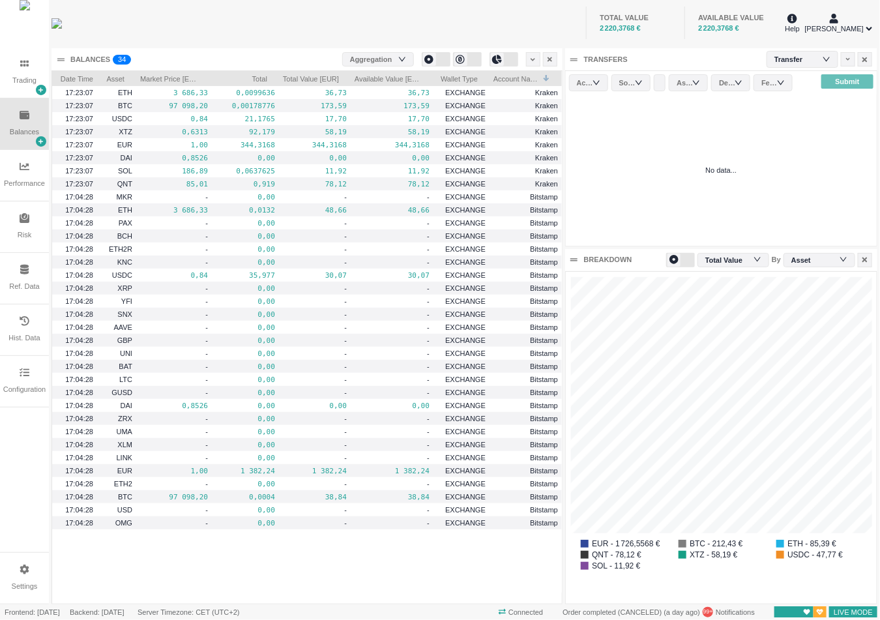
click at [590, 82] on div "Account" at bounding box center [586, 82] width 18 height 13
drag, startPoint x: 743, startPoint y: 147, endPoint x: 776, endPoint y: 85, distance: 70.5
click at [750, 140] on div "No data..." at bounding box center [721, 169] width 311 height 151
click at [788, 58] on div "Transfer" at bounding box center [794, 60] width 41 height 20
click at [678, 126] on div "No data..." at bounding box center [721, 169] width 311 height 151
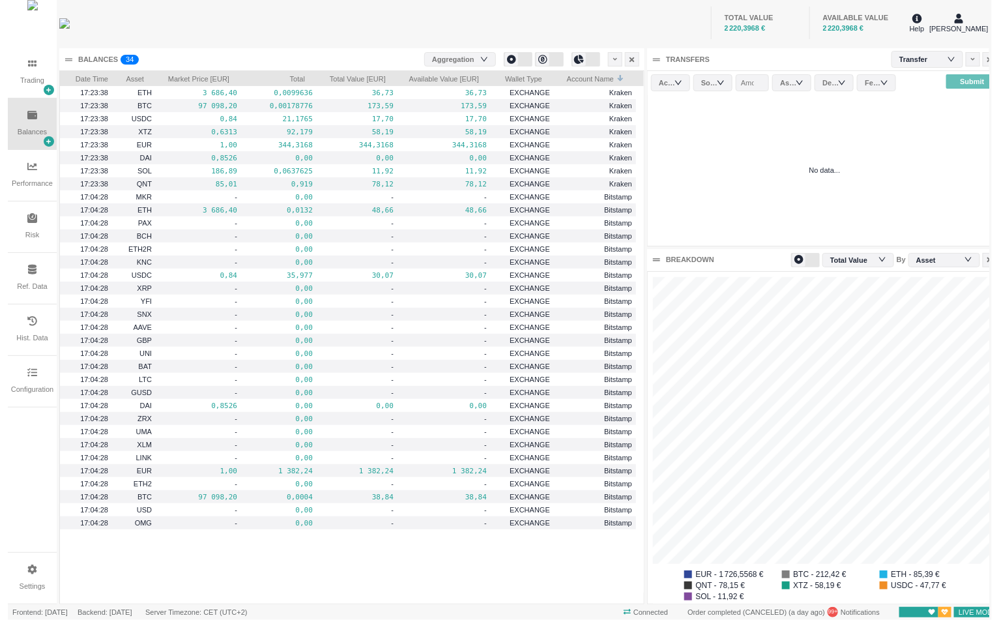
scroll to position [7, 7]
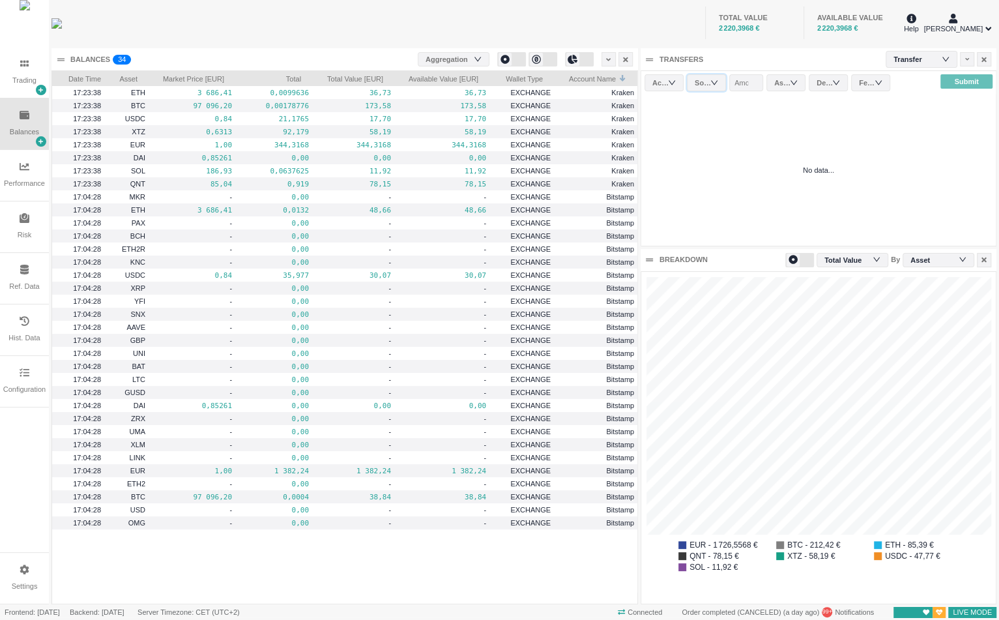
click at [719, 79] on div "Source" at bounding box center [706, 82] width 39 height 17
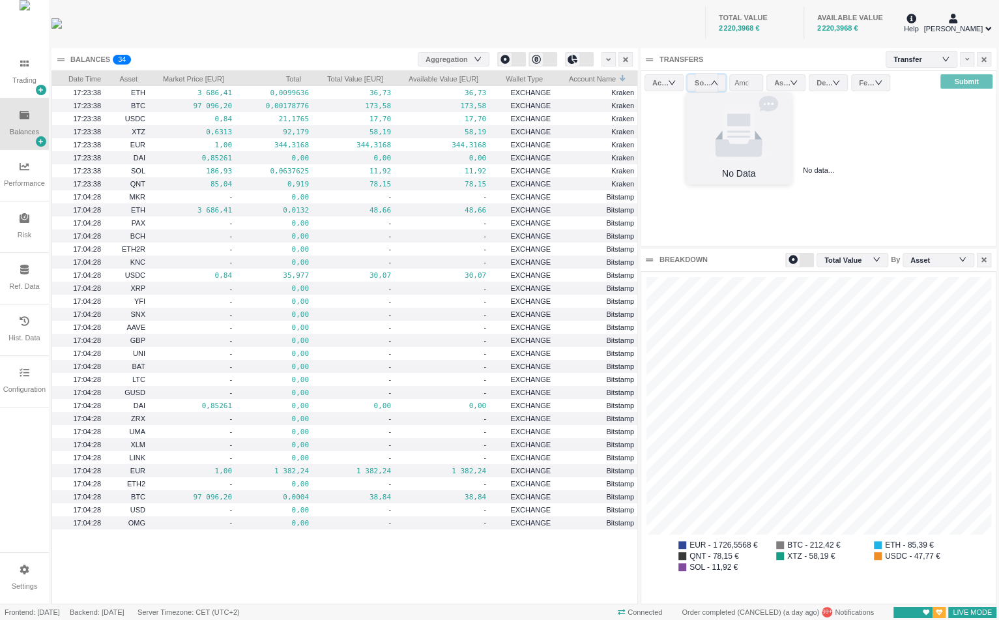
click at [879, 94] on div "No data..." at bounding box center [818, 169] width 354 height 151
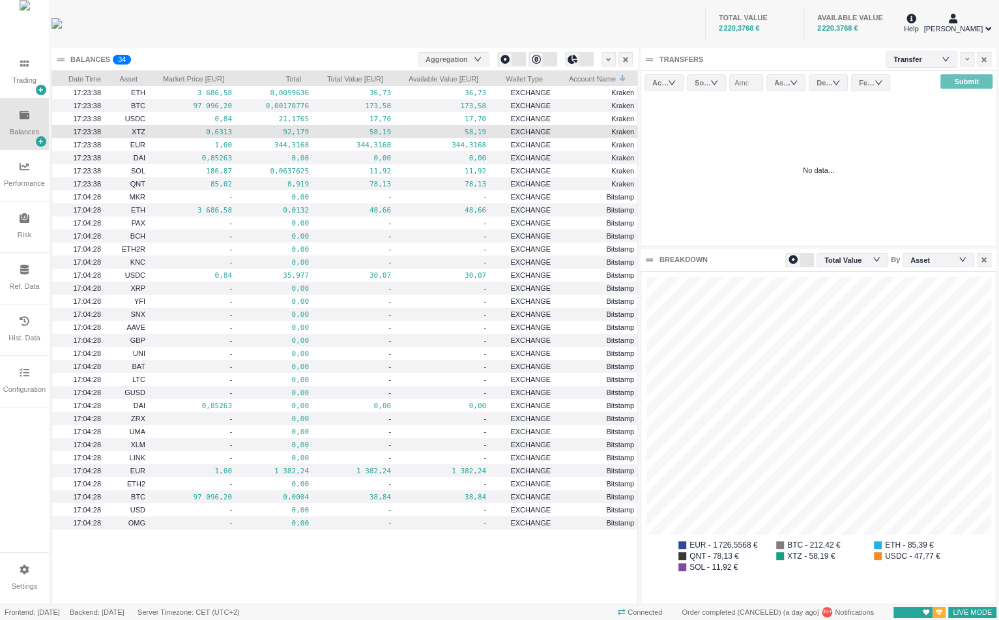
click at [591, 129] on span "Kraken" at bounding box center [596, 131] width 76 height 15
click at [34, 65] on div "Trading" at bounding box center [24, 72] width 49 height 51
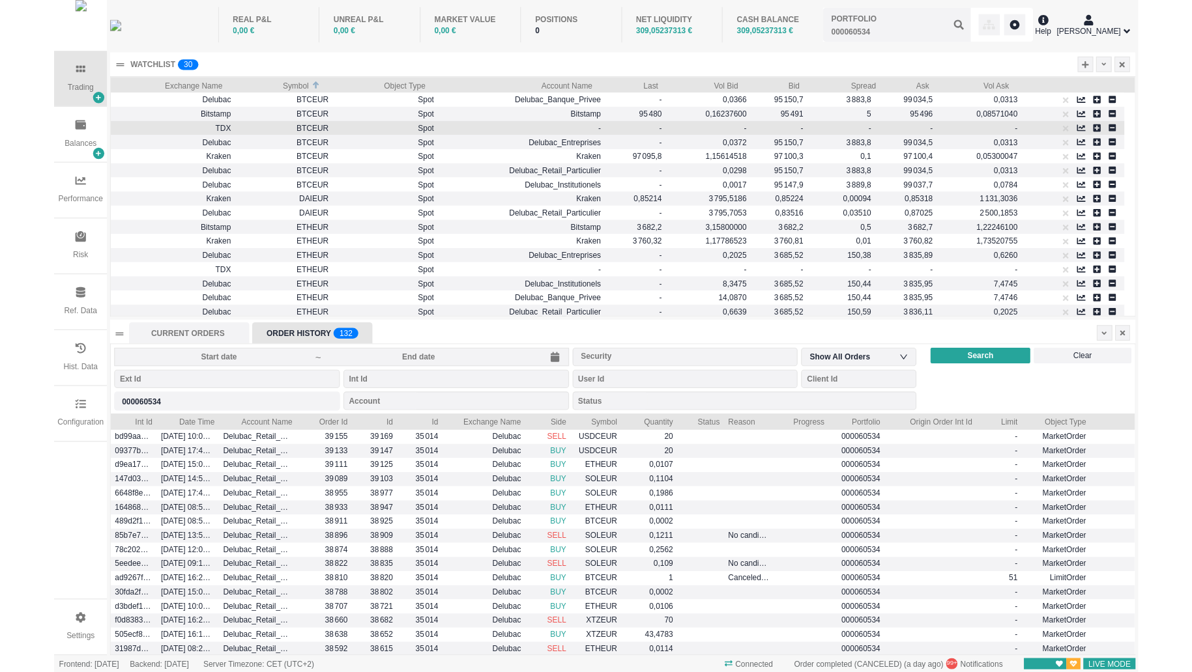
scroll to position [221, 944]
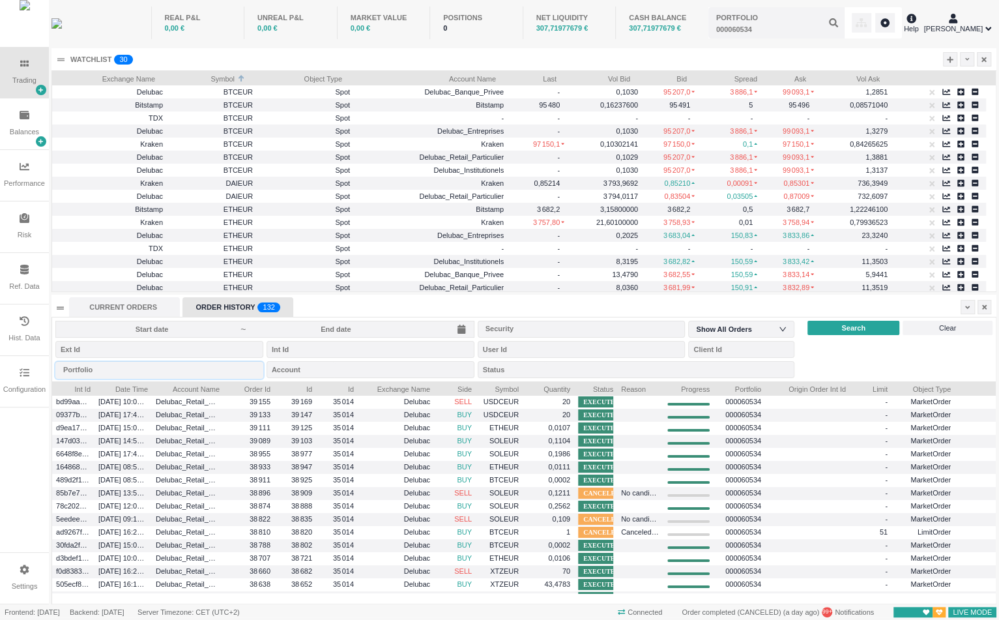
click at [219, 367] on div "Portfolio" at bounding box center [159, 369] width 208 height 17
click at [219, 367] on div "Portfolio" at bounding box center [156, 369] width 186 height 13
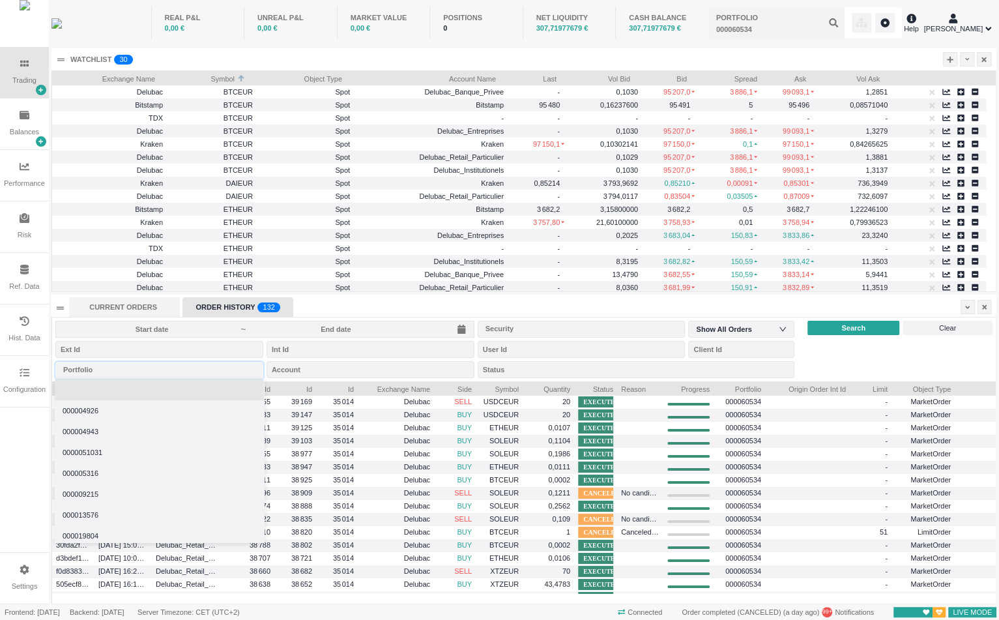
click at [219, 367] on div "Portfolio" at bounding box center [156, 369] width 186 height 13
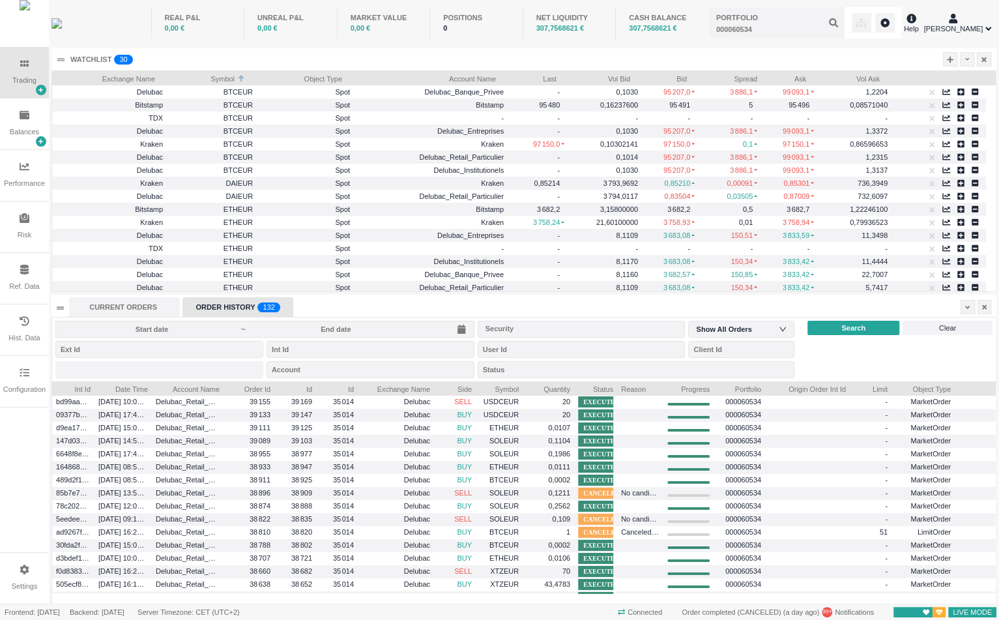
type input "000060534"
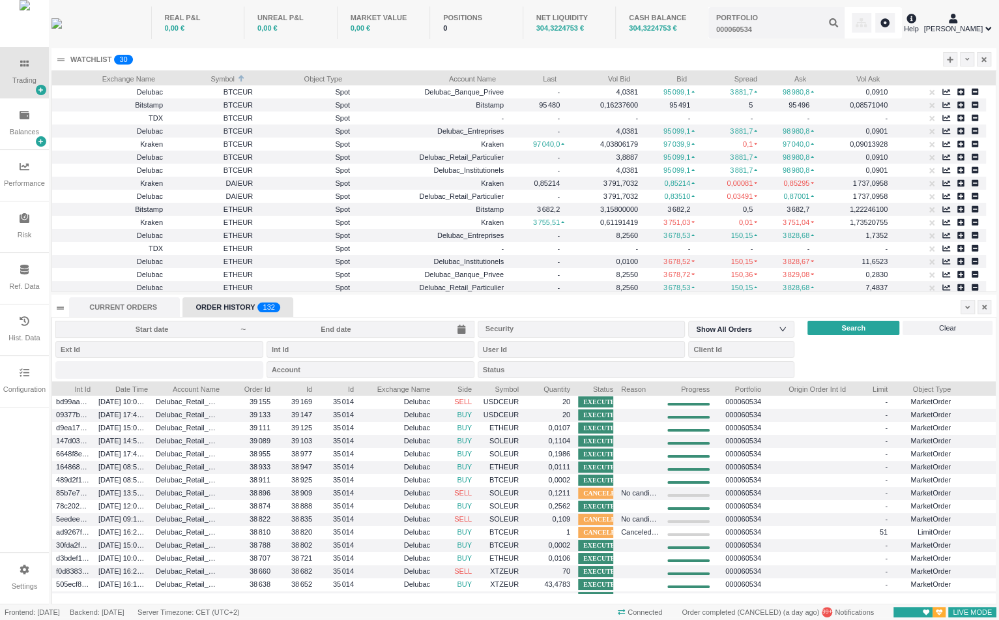
type input "000060534"
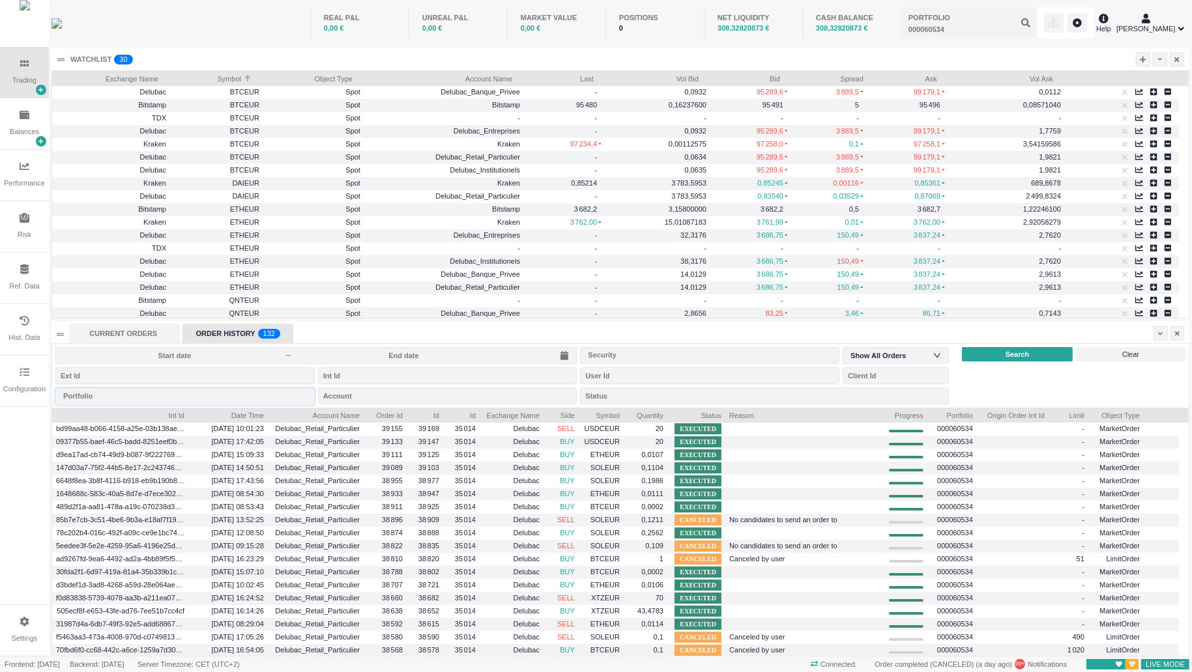
scroll to position [249, 1136]
type input "000060534"
click at [10, 106] on div "Balances" at bounding box center [24, 123] width 49 height 51
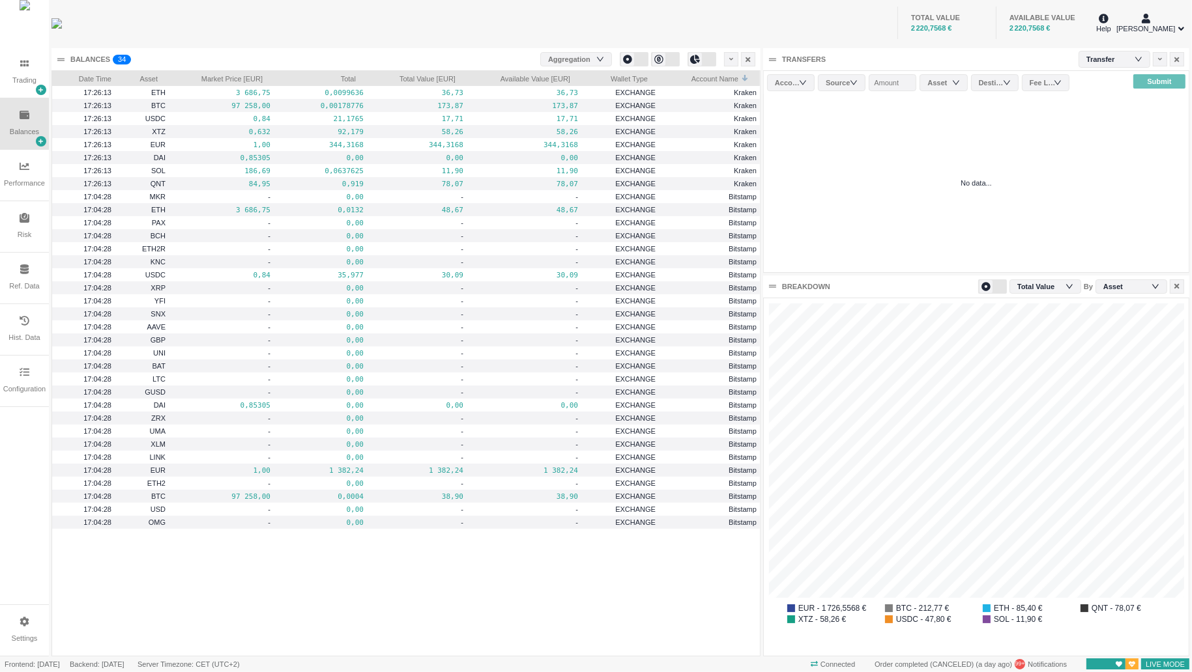
scroll to position [358, 425]
click at [336, 93] on pre "0,0099636" at bounding box center [320, 92] width 85 height 15
click at [336, 93] on pre "0,0099636" at bounding box center [321, 92] width 84 height 15
